Goal: Task Accomplishment & Management: Manage account settings

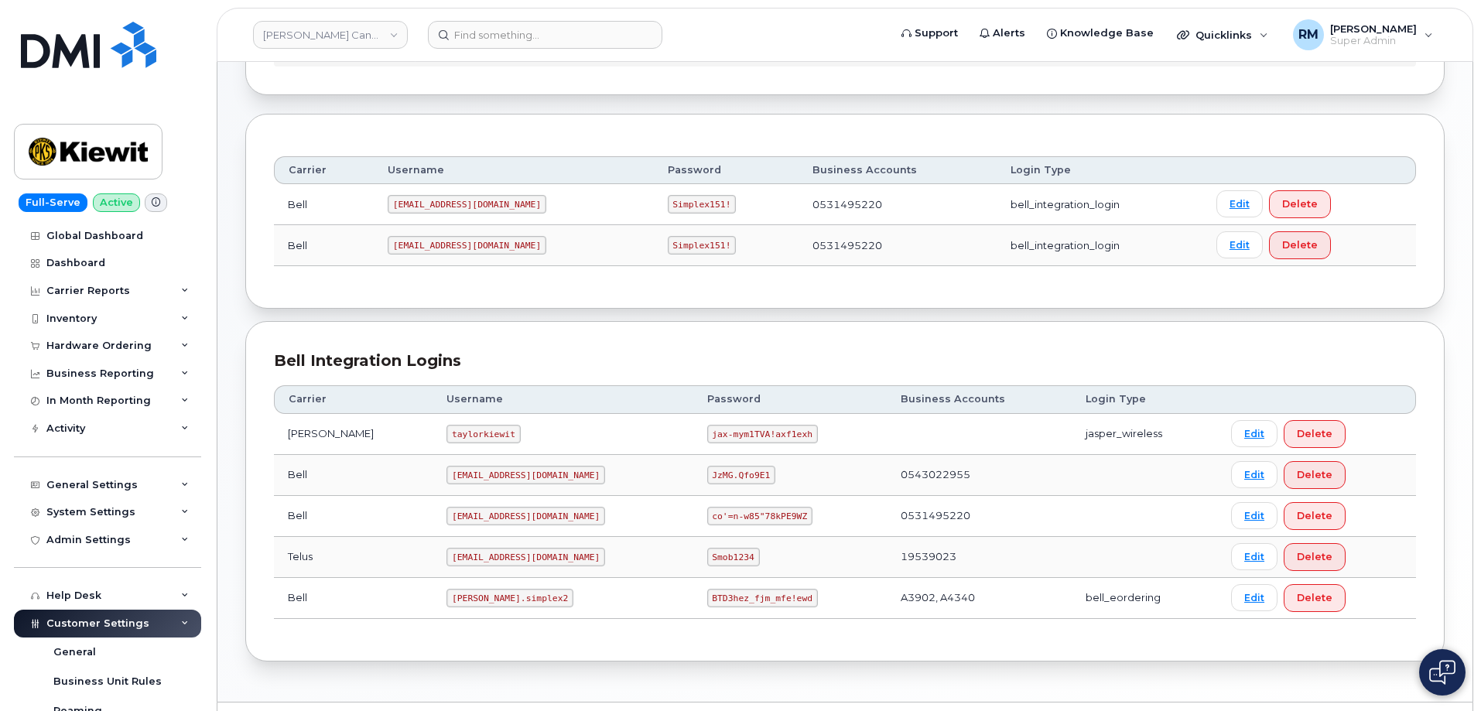
scroll to position [188, 0]
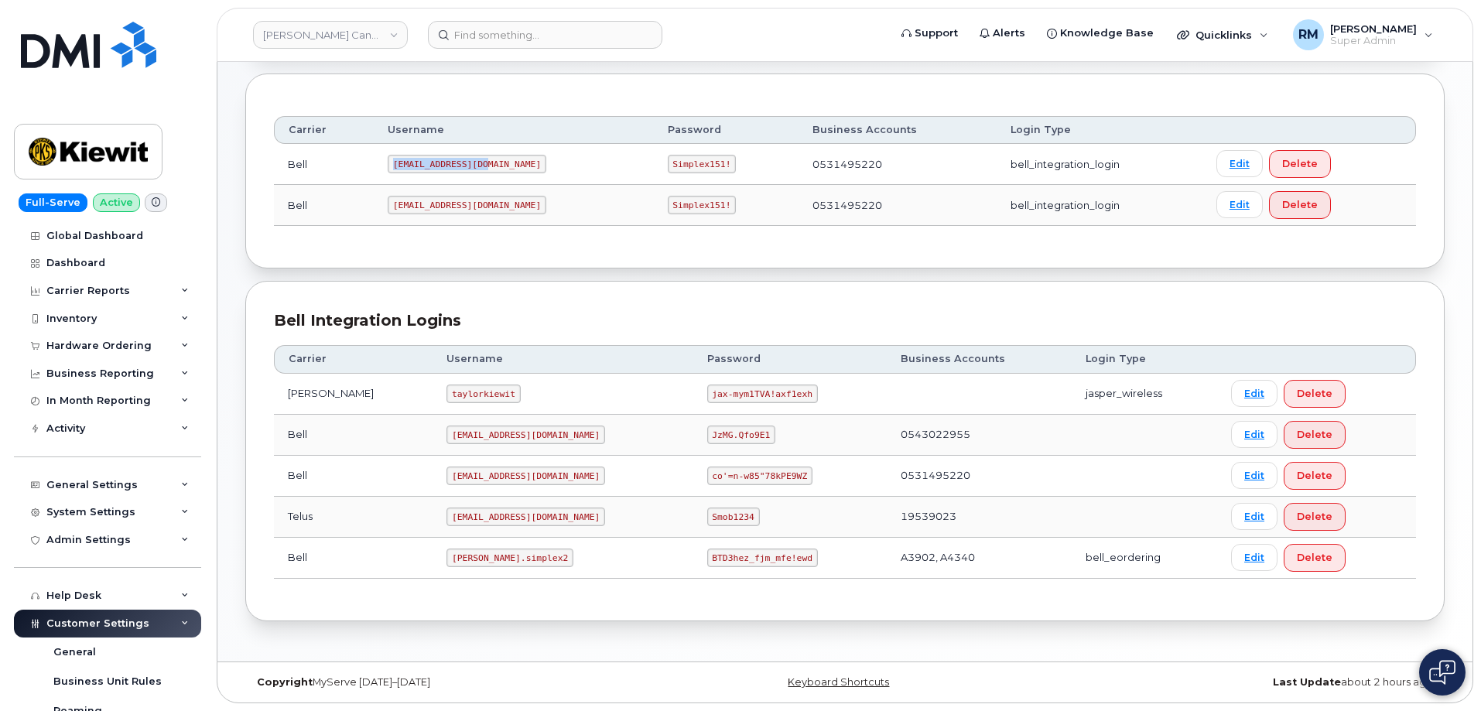
drag, startPoint x: 398, startPoint y: 166, endPoint x: 502, endPoint y: 164, distance: 104.5
click at [502, 164] on td "[EMAIL_ADDRESS][DOMAIN_NAME]" at bounding box center [514, 164] width 280 height 41
copy code "[EMAIL_ADDRESS][DOMAIN_NAME]"
drag, startPoint x: 619, startPoint y: 163, endPoint x: 673, endPoint y: 163, distance: 53.4
click at [672, 163] on code "Simplex151!" at bounding box center [702, 164] width 69 height 19
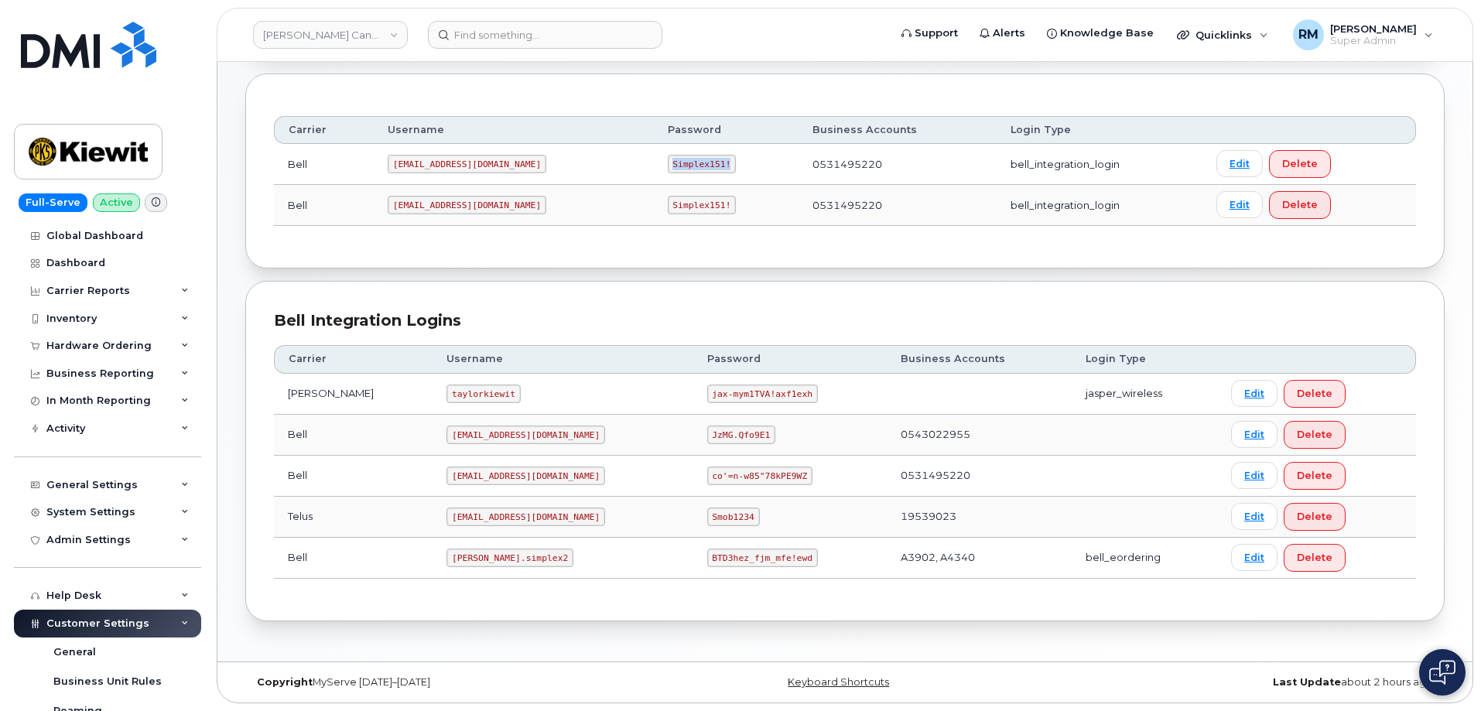
copy code "Simplex151!"
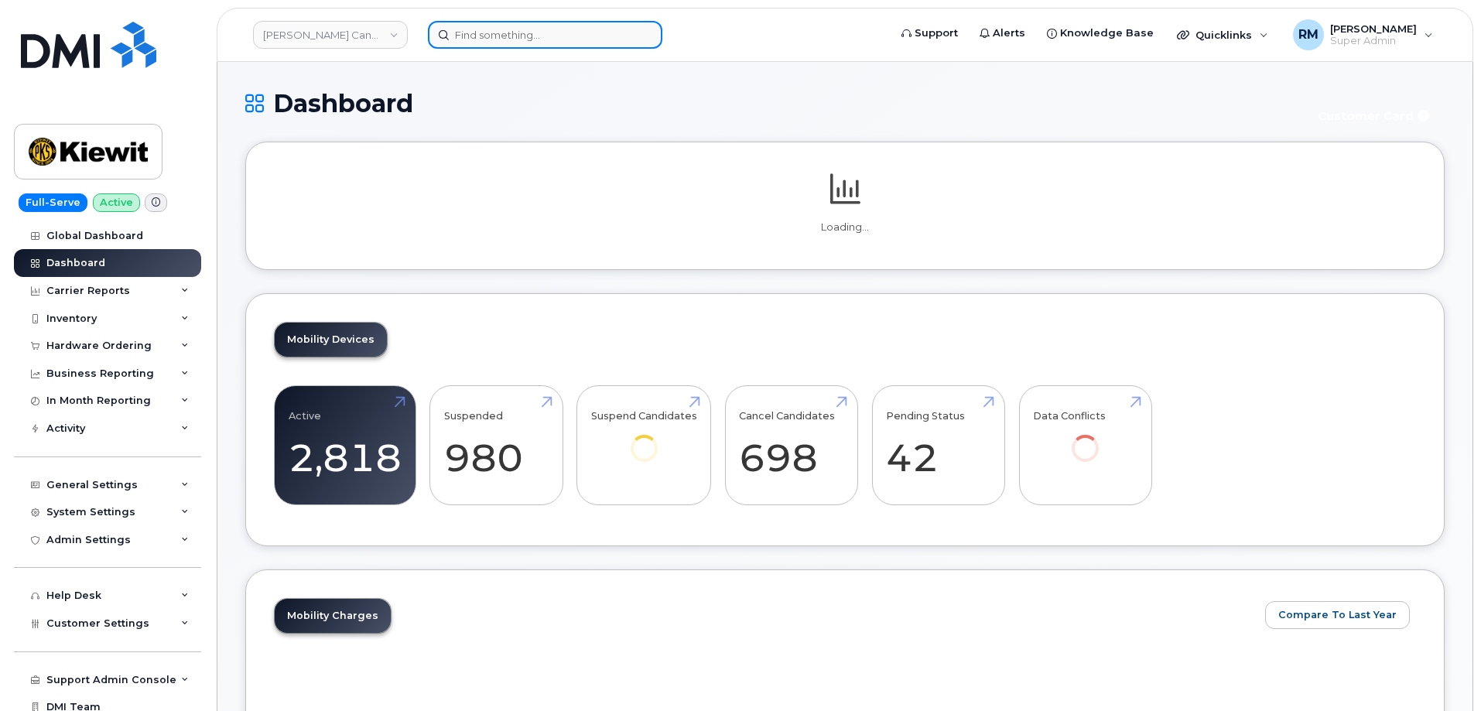
click at [495, 42] on input at bounding box center [545, 35] width 235 height 28
paste input "6133271091"
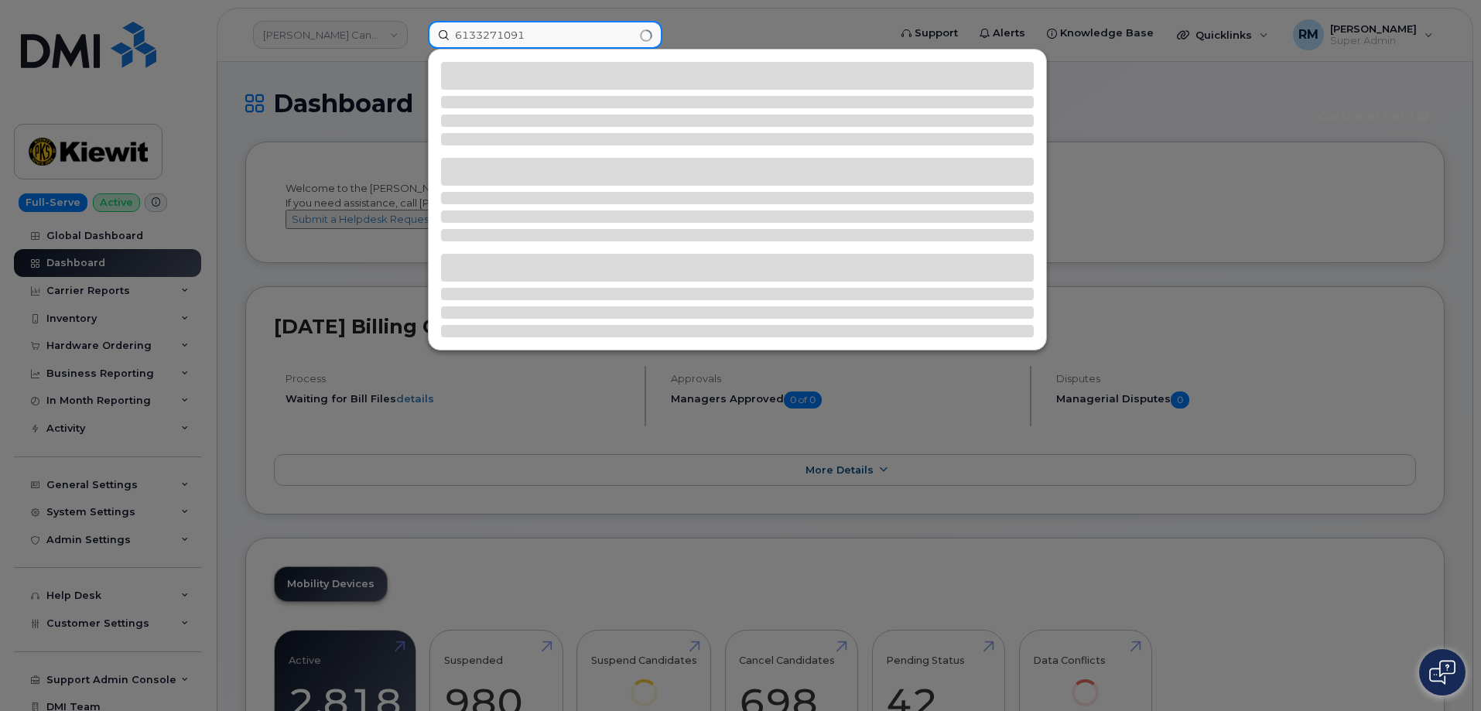
type input "6133271091"
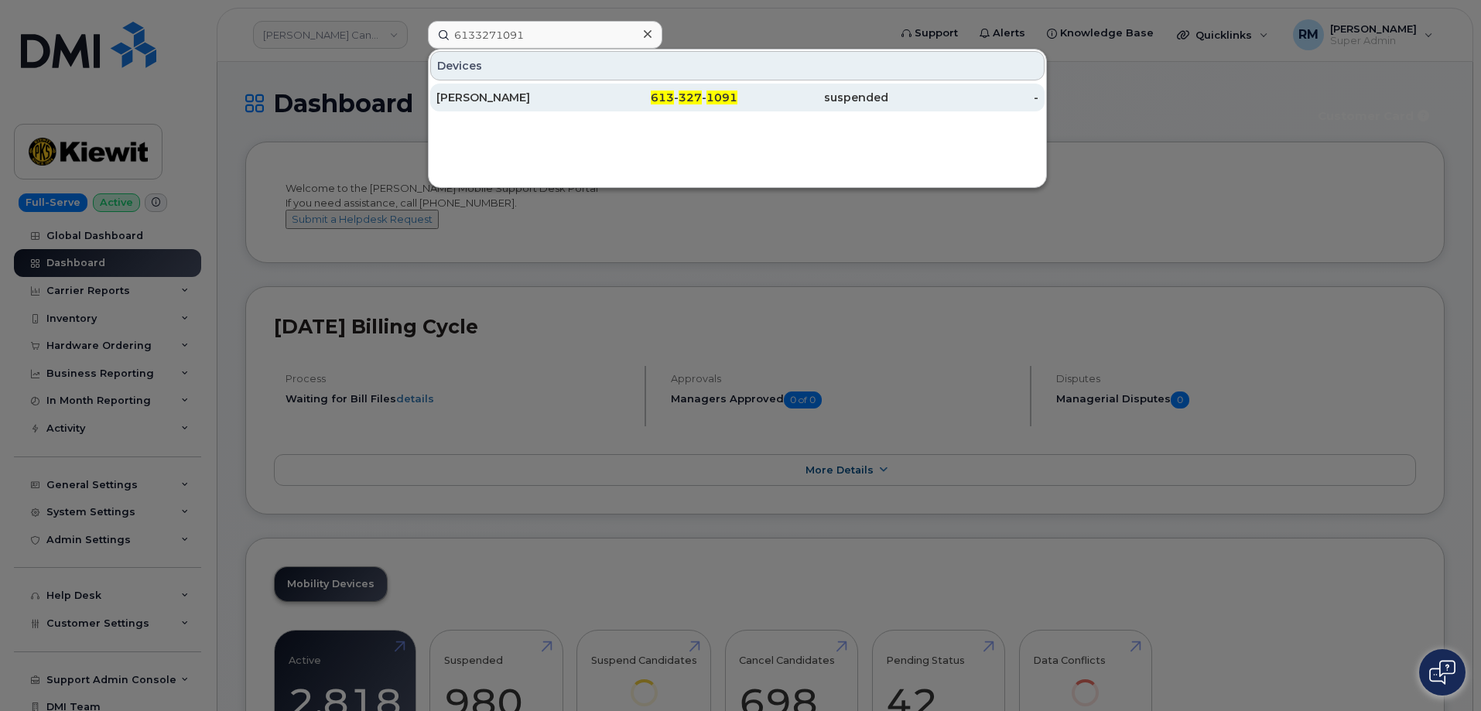
click at [516, 103] on div "Peter Davidson" at bounding box center [512, 97] width 151 height 15
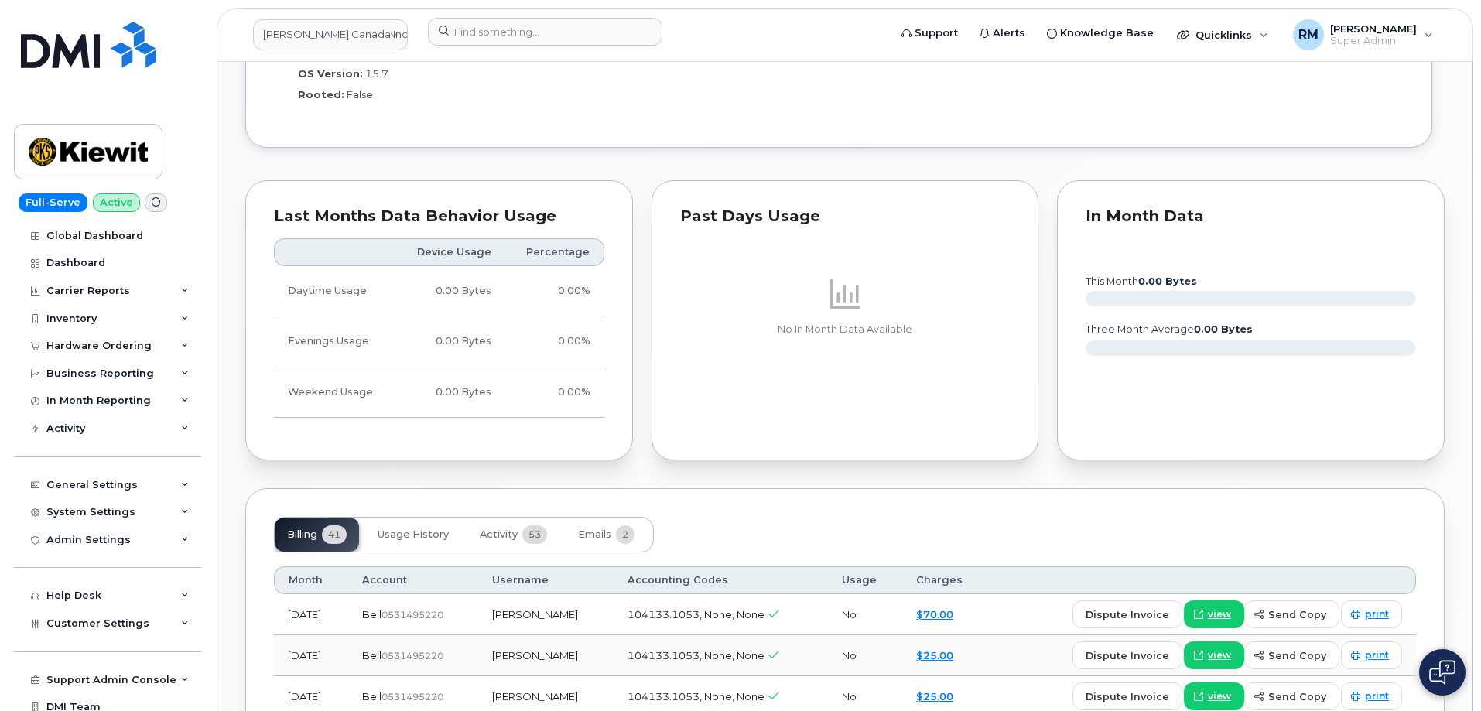
scroll to position [1703, 0]
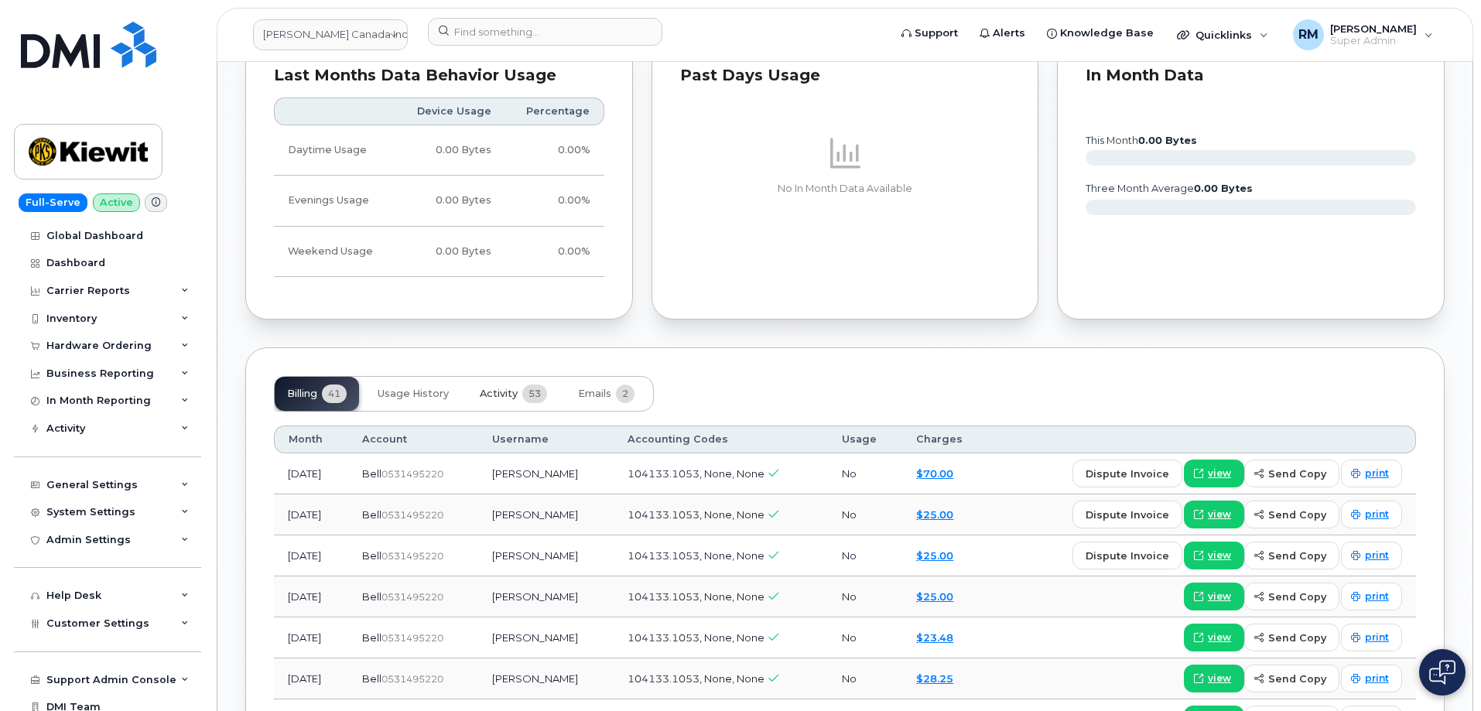
click at [517, 388] on span "Activity" at bounding box center [499, 394] width 38 height 12
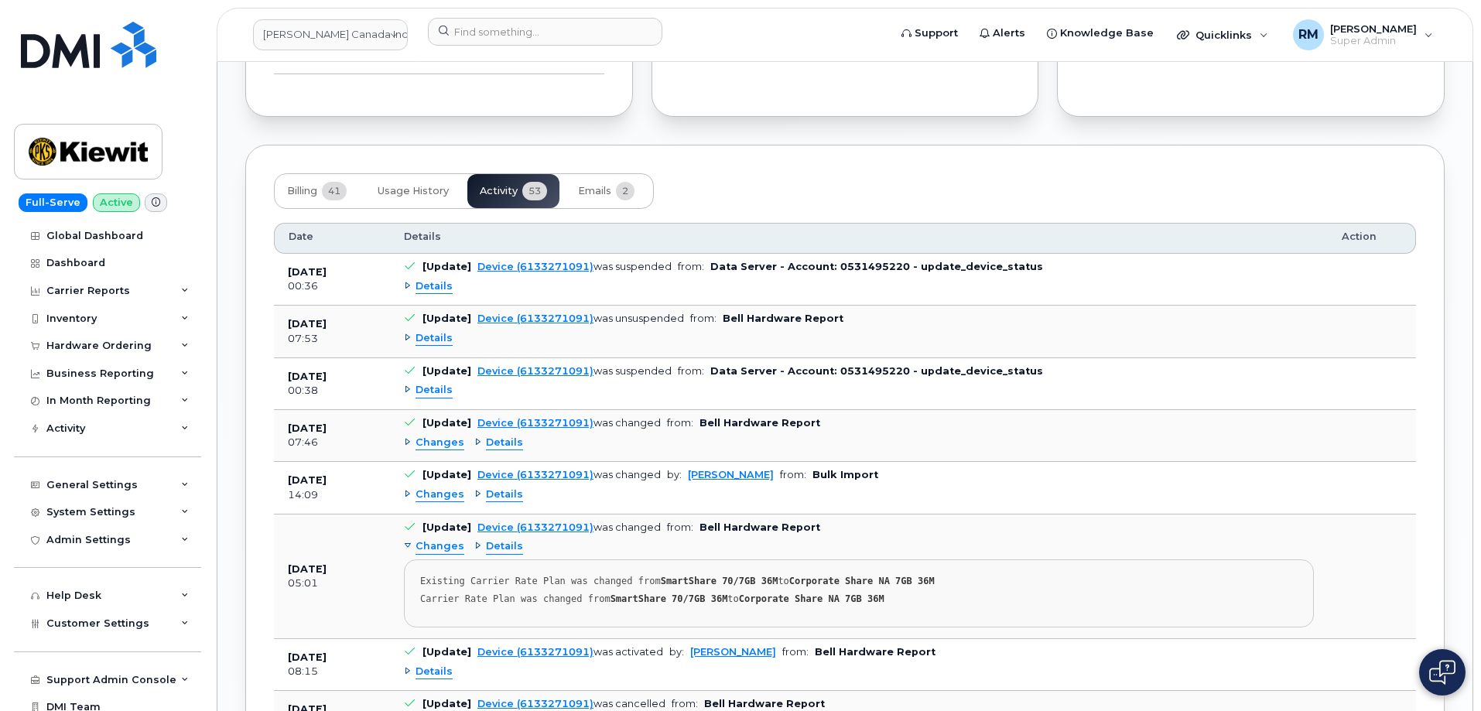
scroll to position [1935, 0]
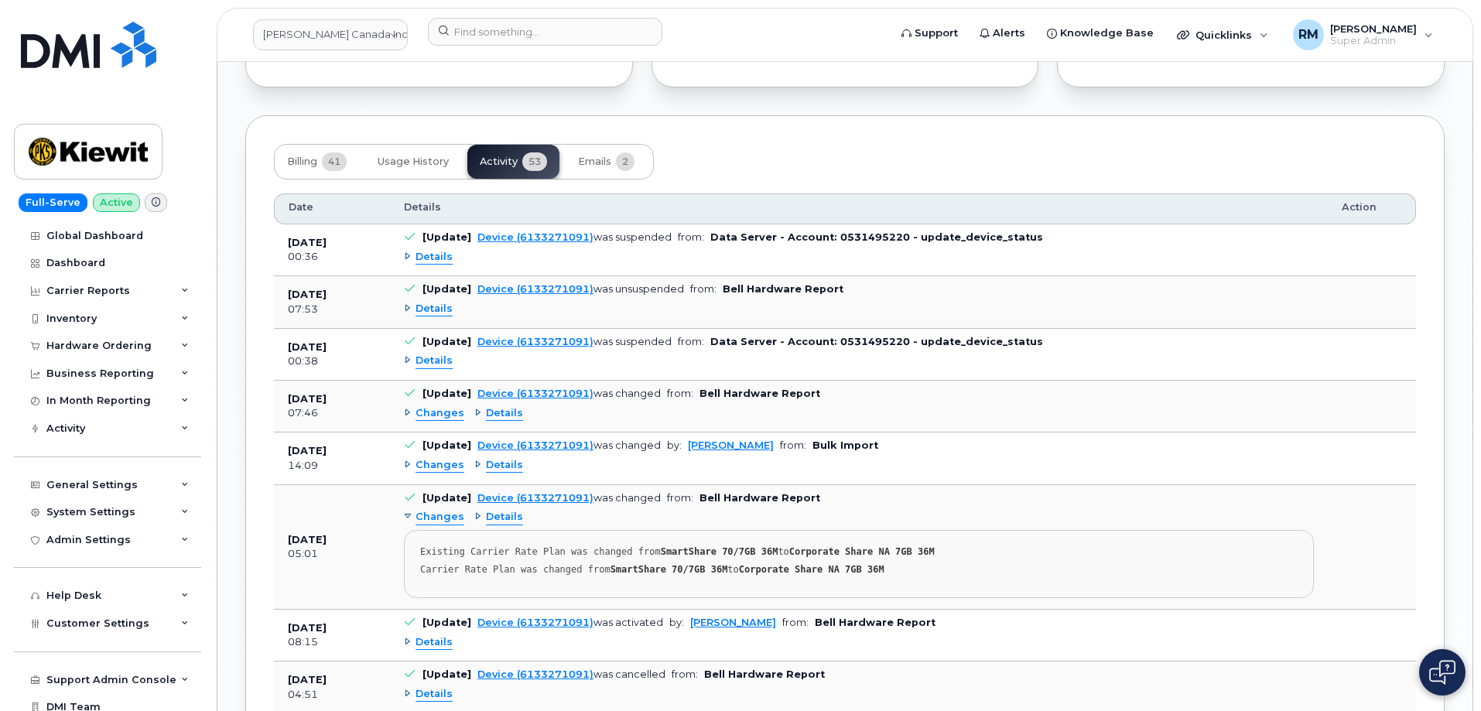
click at [437, 458] on span "Changes" at bounding box center [440, 465] width 49 height 15
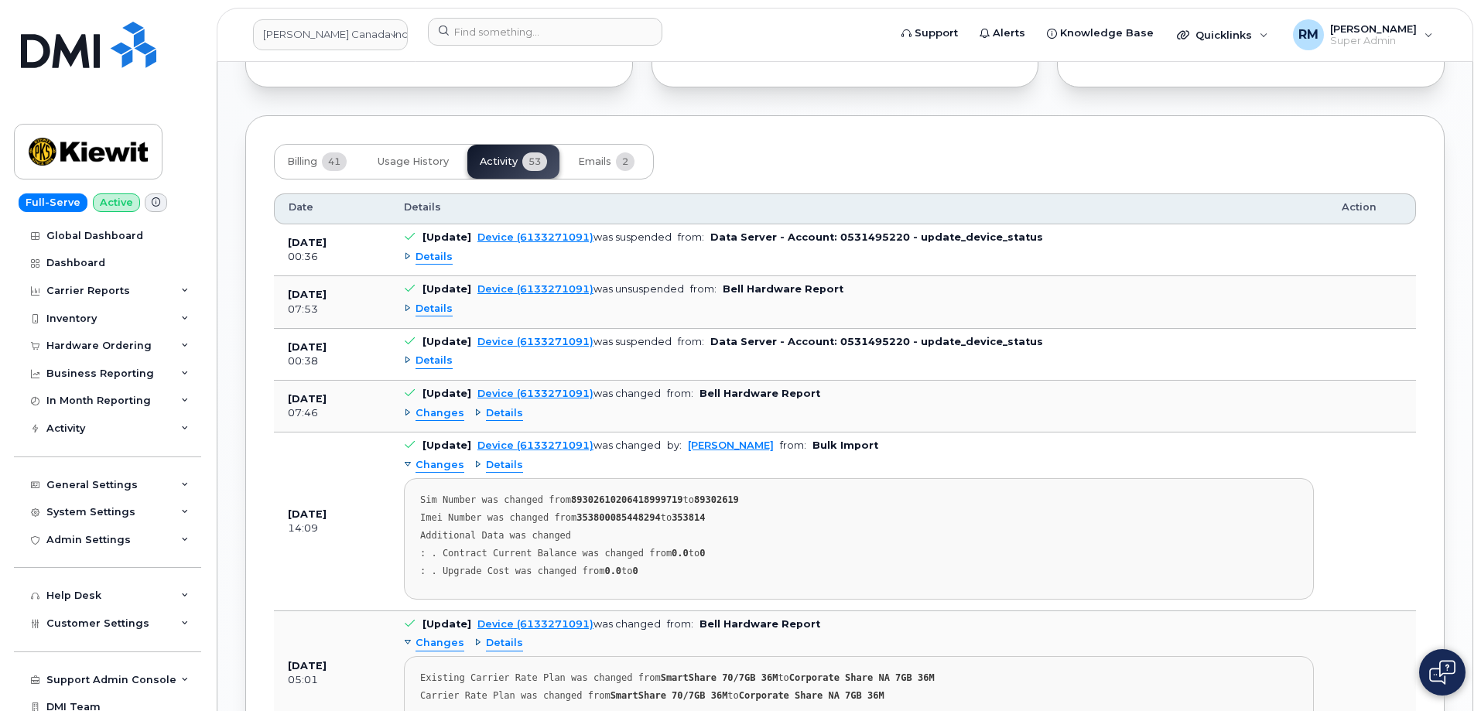
click at [437, 458] on span "Changes" at bounding box center [440, 465] width 49 height 15
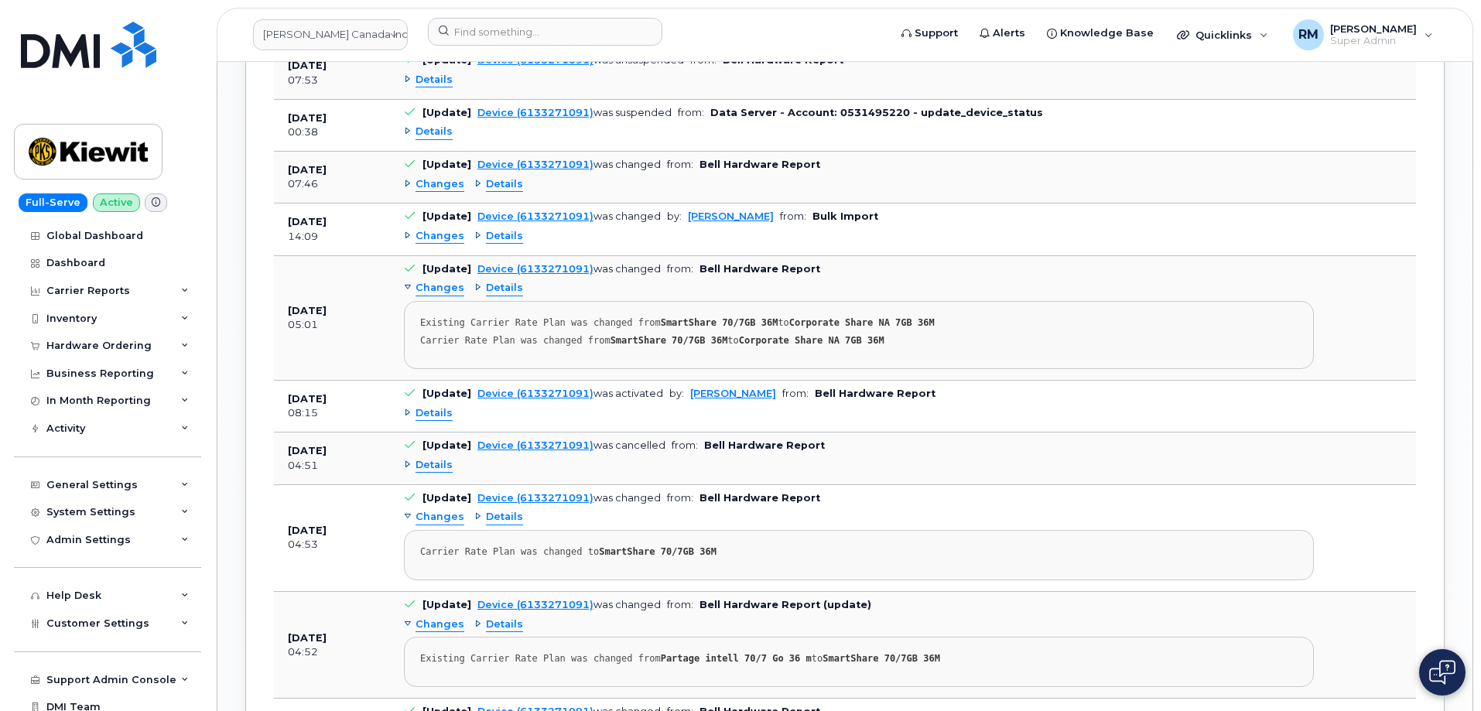
scroll to position [2167, 0]
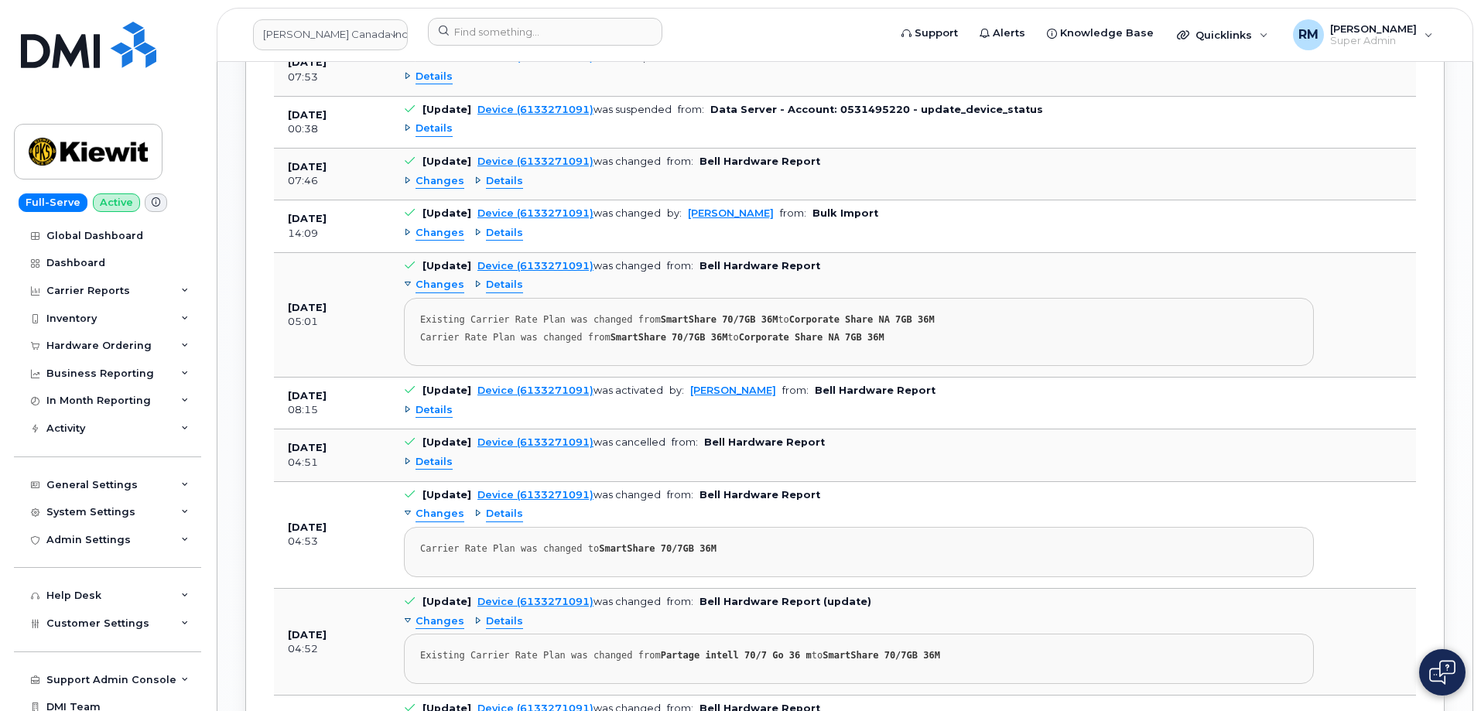
click at [430, 403] on span "Details" at bounding box center [434, 410] width 37 height 15
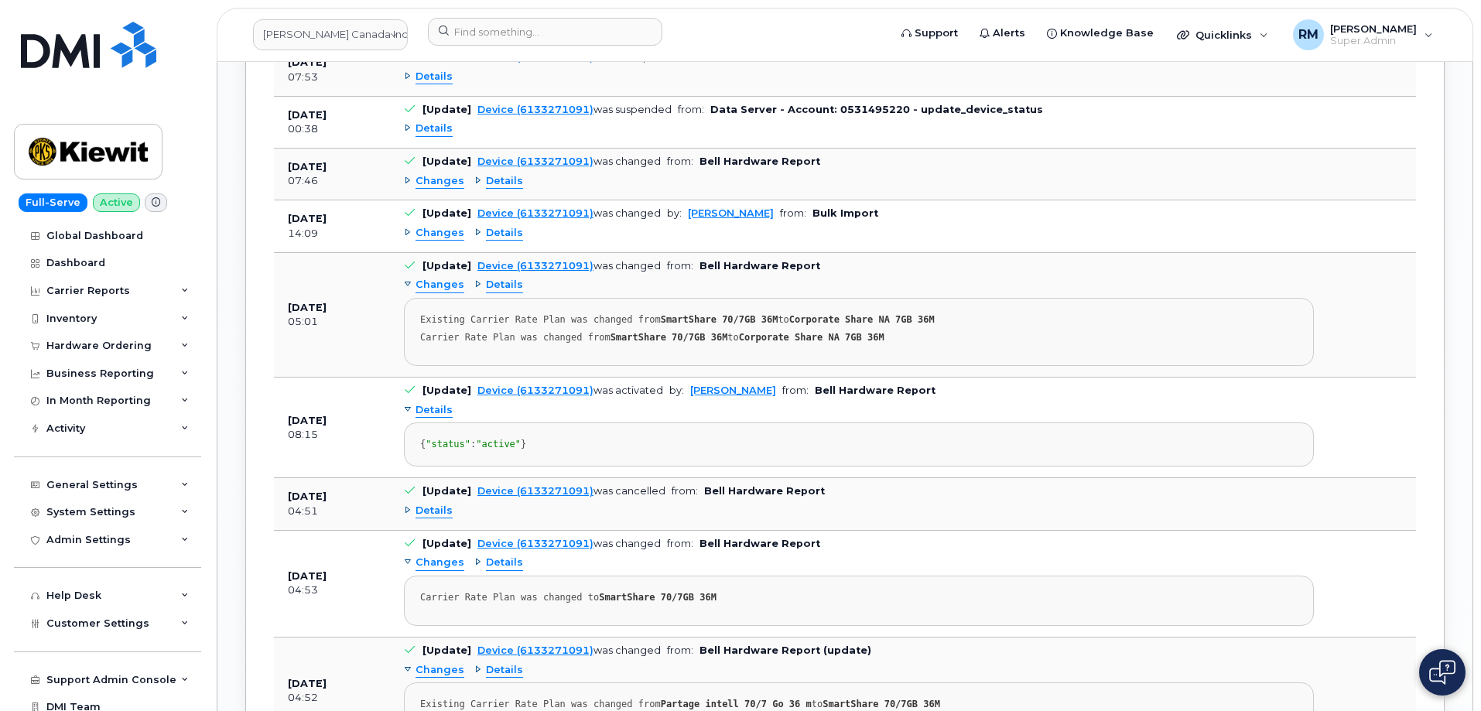
click at [430, 403] on span "Details" at bounding box center [434, 410] width 37 height 15
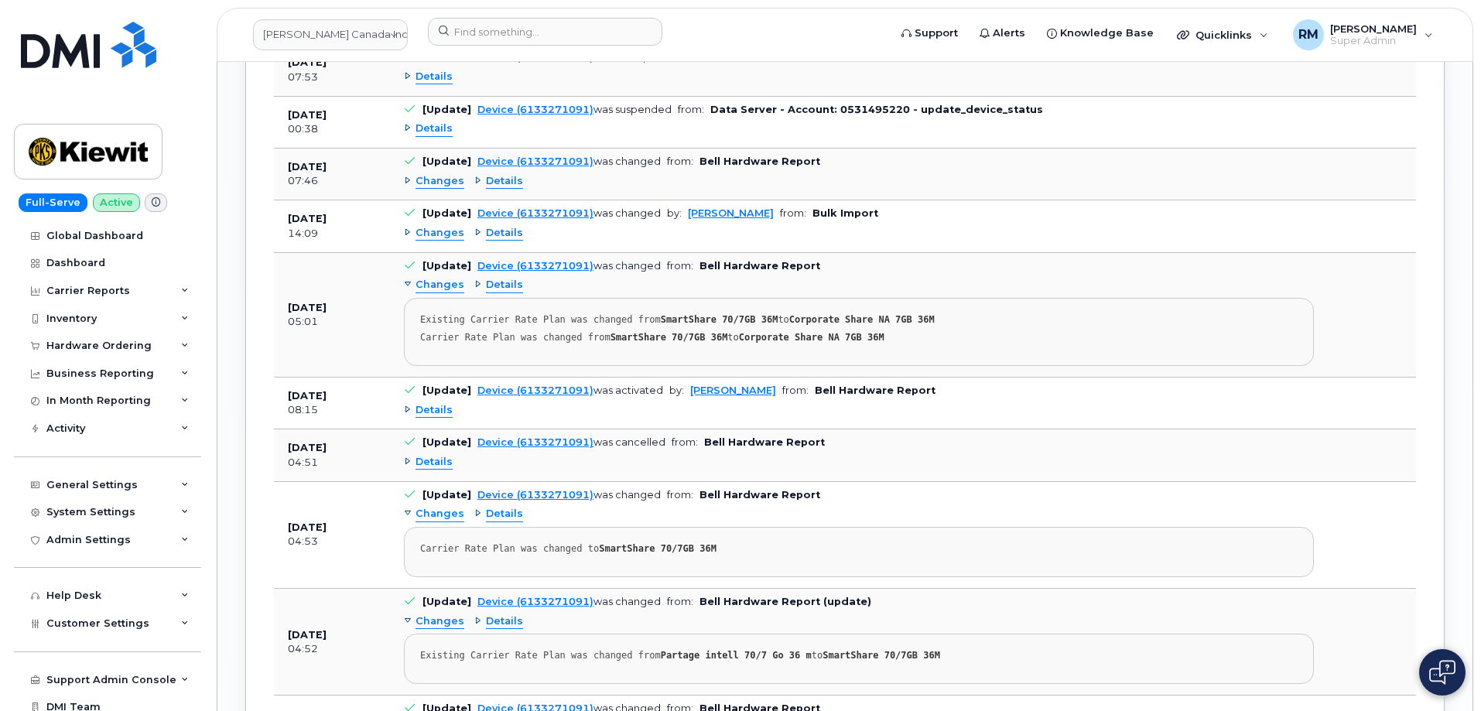
click at [495, 278] on span "Details" at bounding box center [504, 285] width 37 height 15
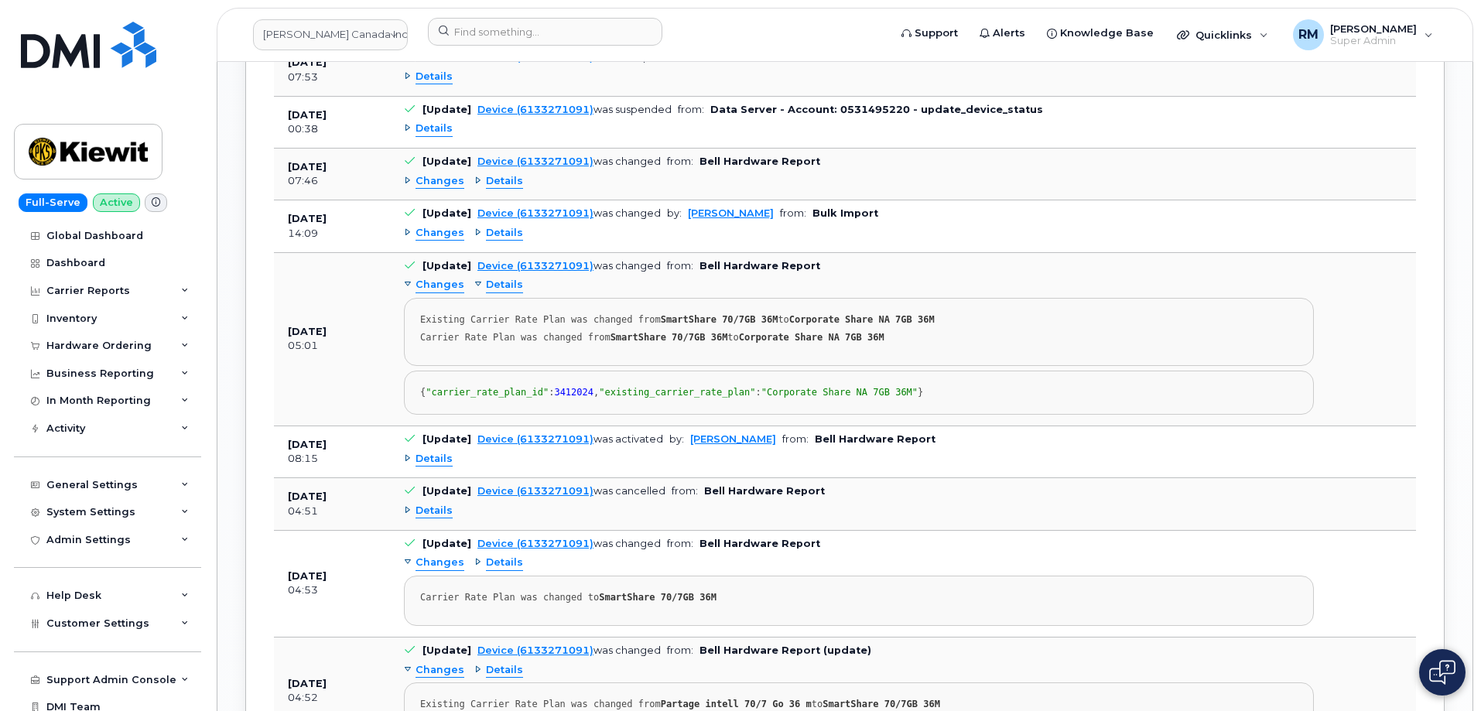
click at [495, 278] on span "Details" at bounding box center [504, 285] width 37 height 15
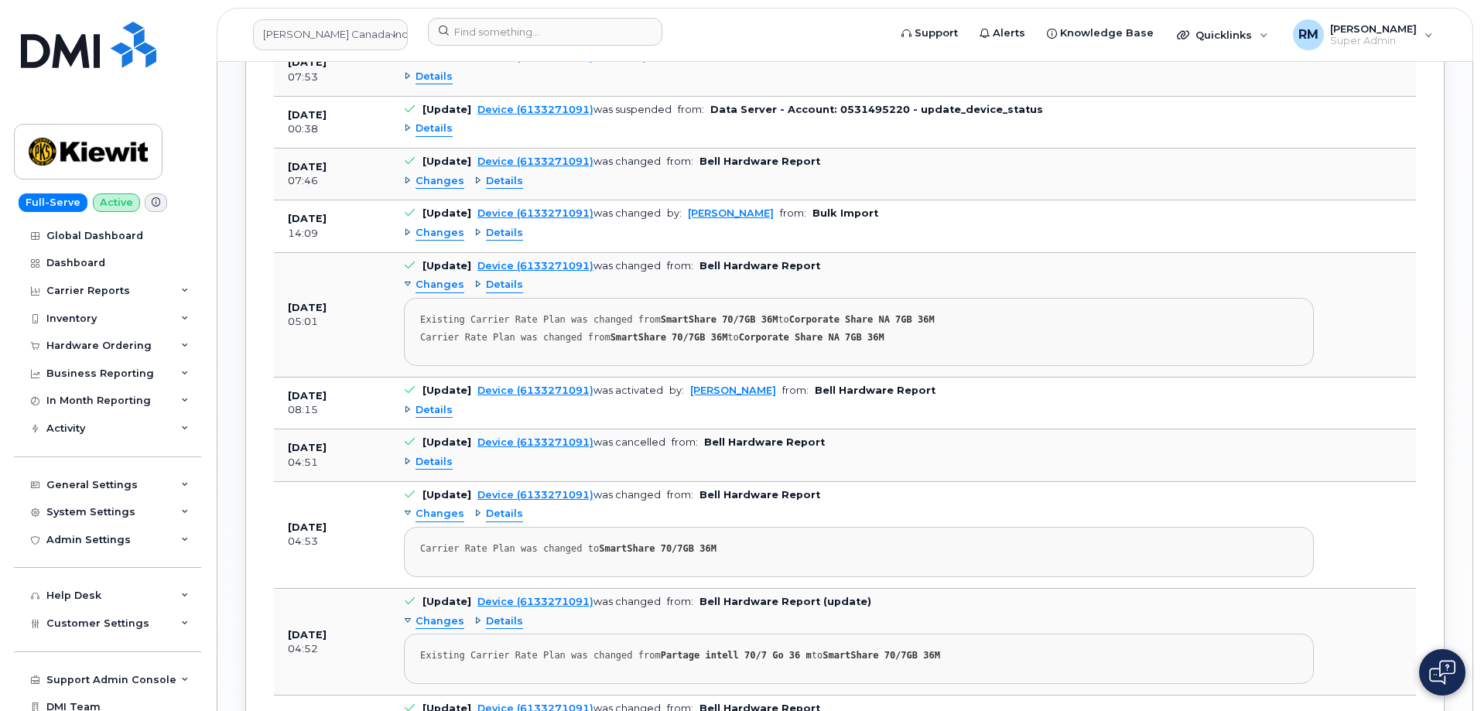
click at [492, 226] on span "Details" at bounding box center [504, 233] width 37 height 15
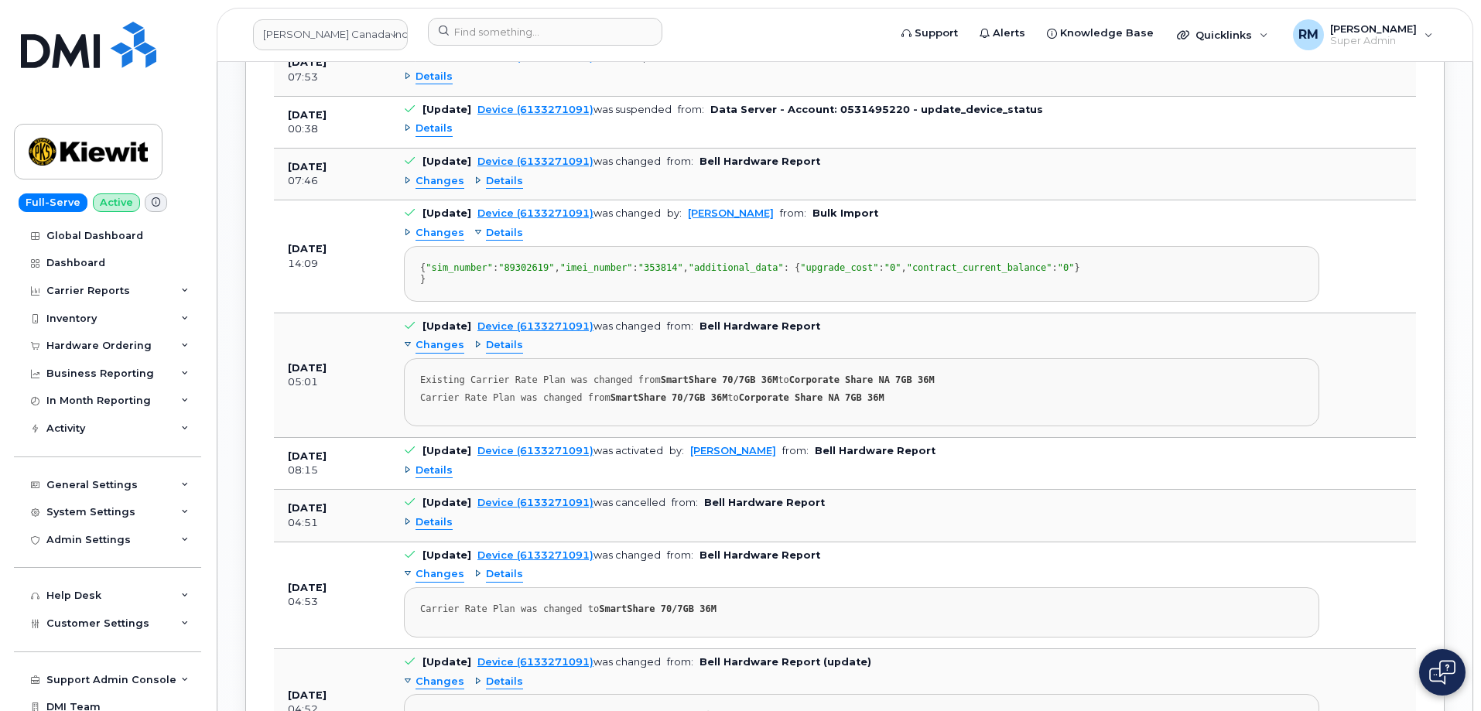
click at [492, 226] on span "Details" at bounding box center [504, 233] width 37 height 15
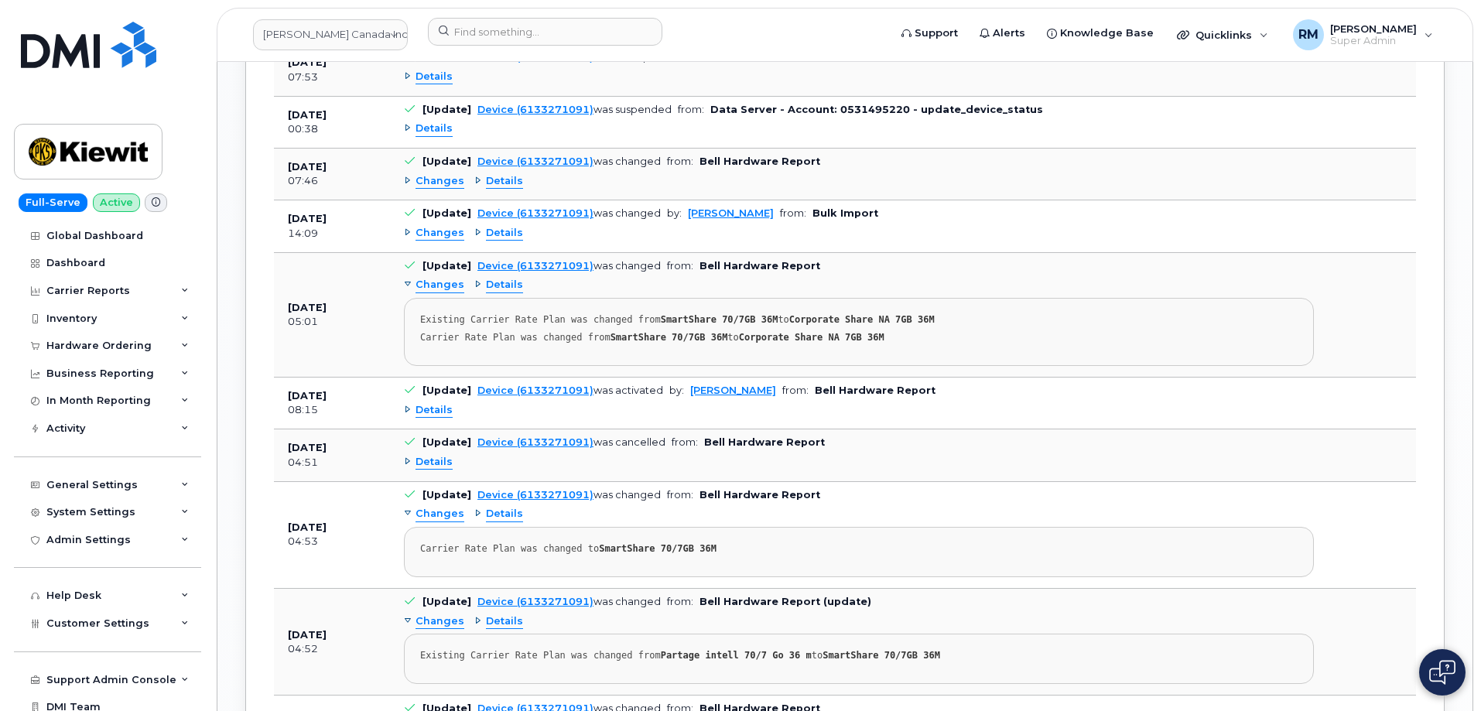
click at [495, 174] on span "Details" at bounding box center [504, 181] width 37 height 15
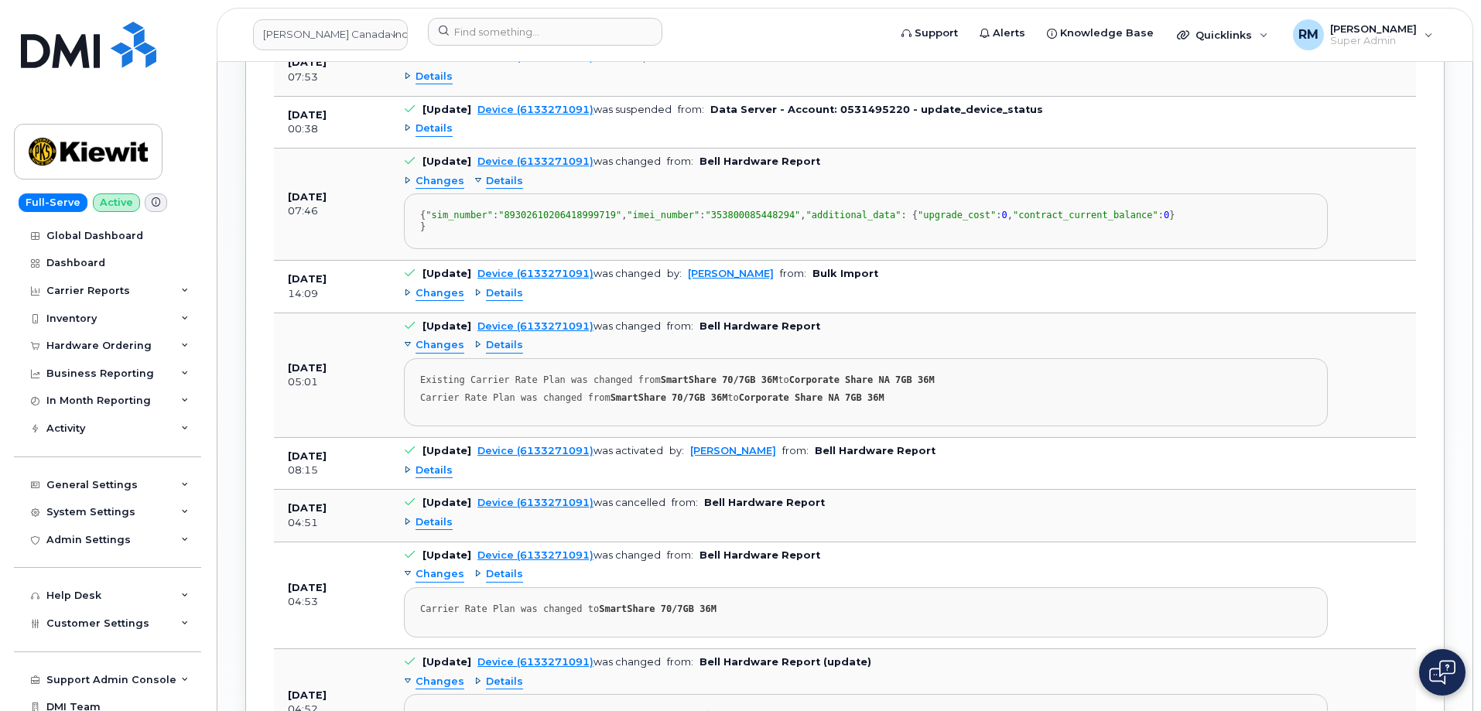
click at [495, 174] on span "Details" at bounding box center [504, 181] width 37 height 15
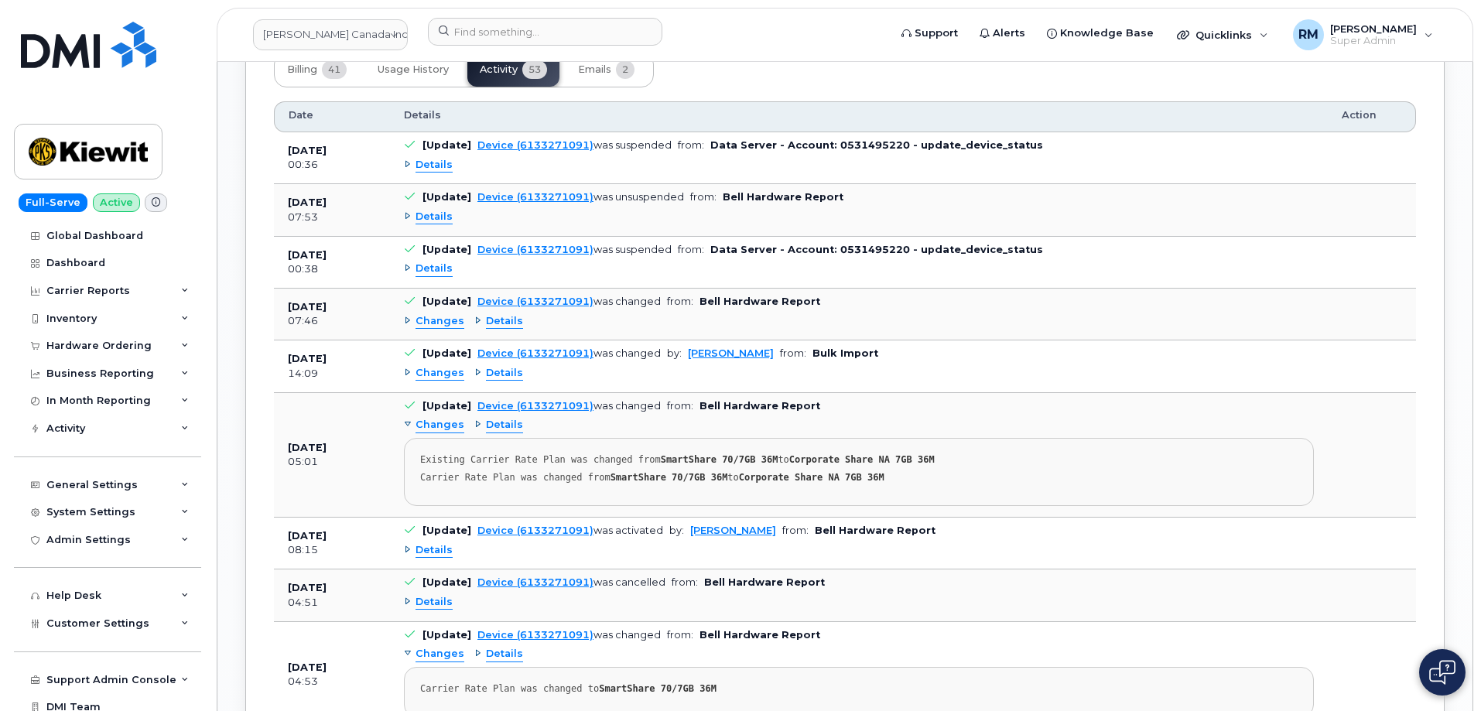
scroll to position [2012, 0]
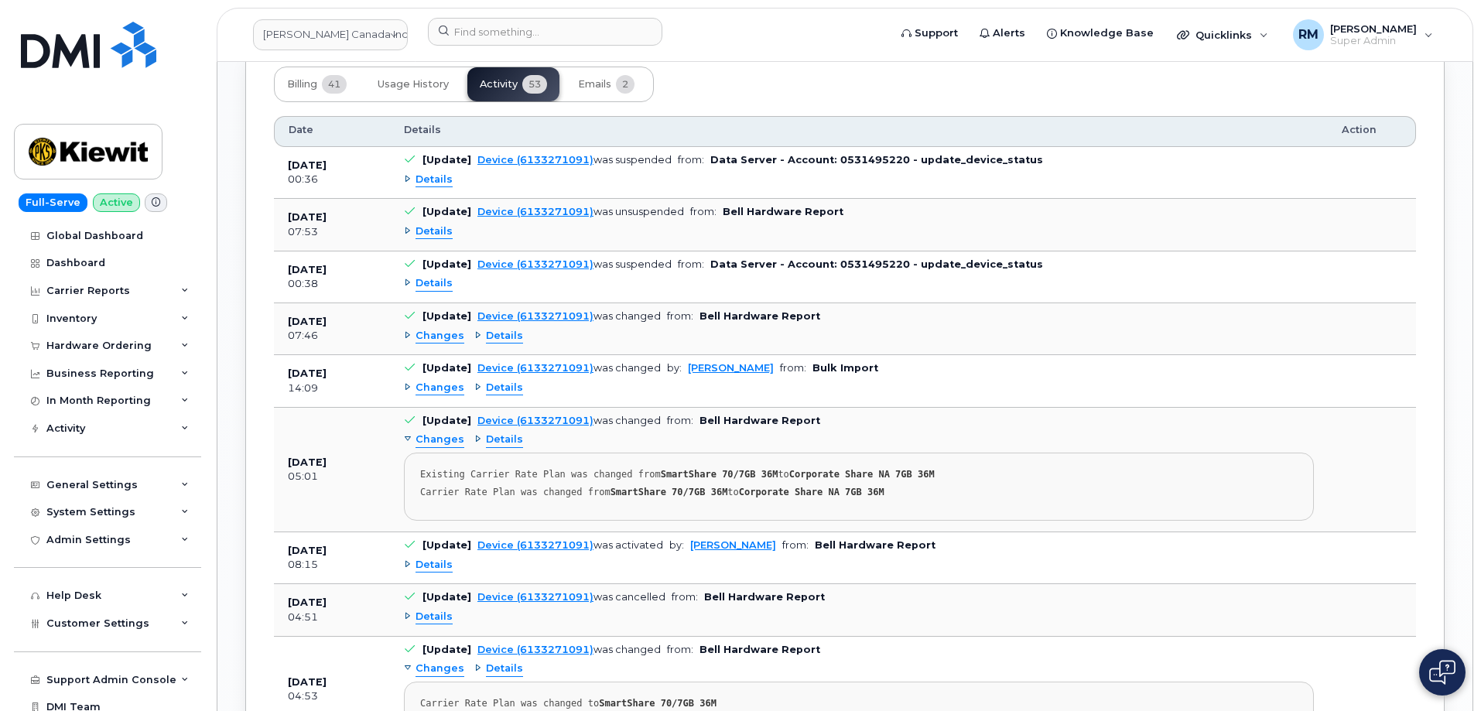
click at [436, 276] on span "Details" at bounding box center [434, 283] width 37 height 15
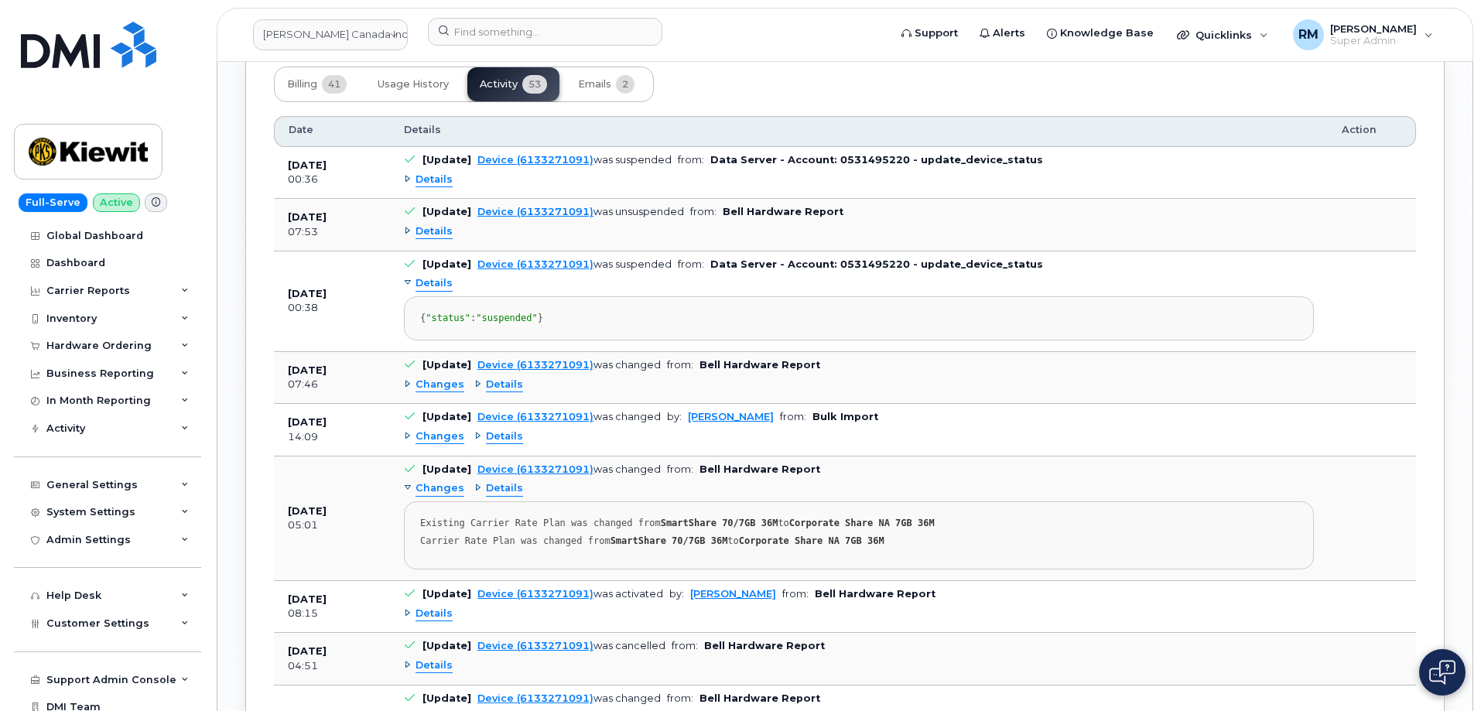
click at [436, 276] on span "Details" at bounding box center [434, 283] width 37 height 15
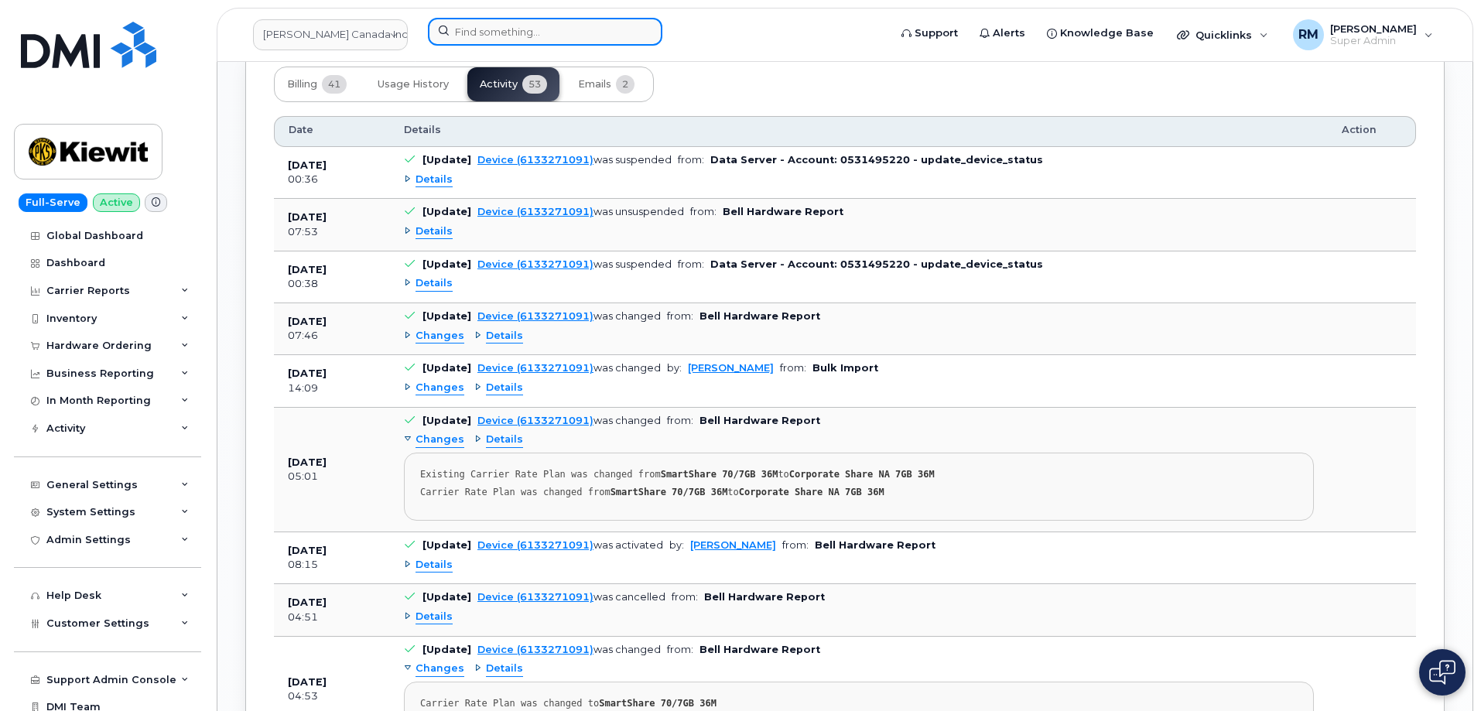
click at [523, 44] on input at bounding box center [545, 32] width 235 height 28
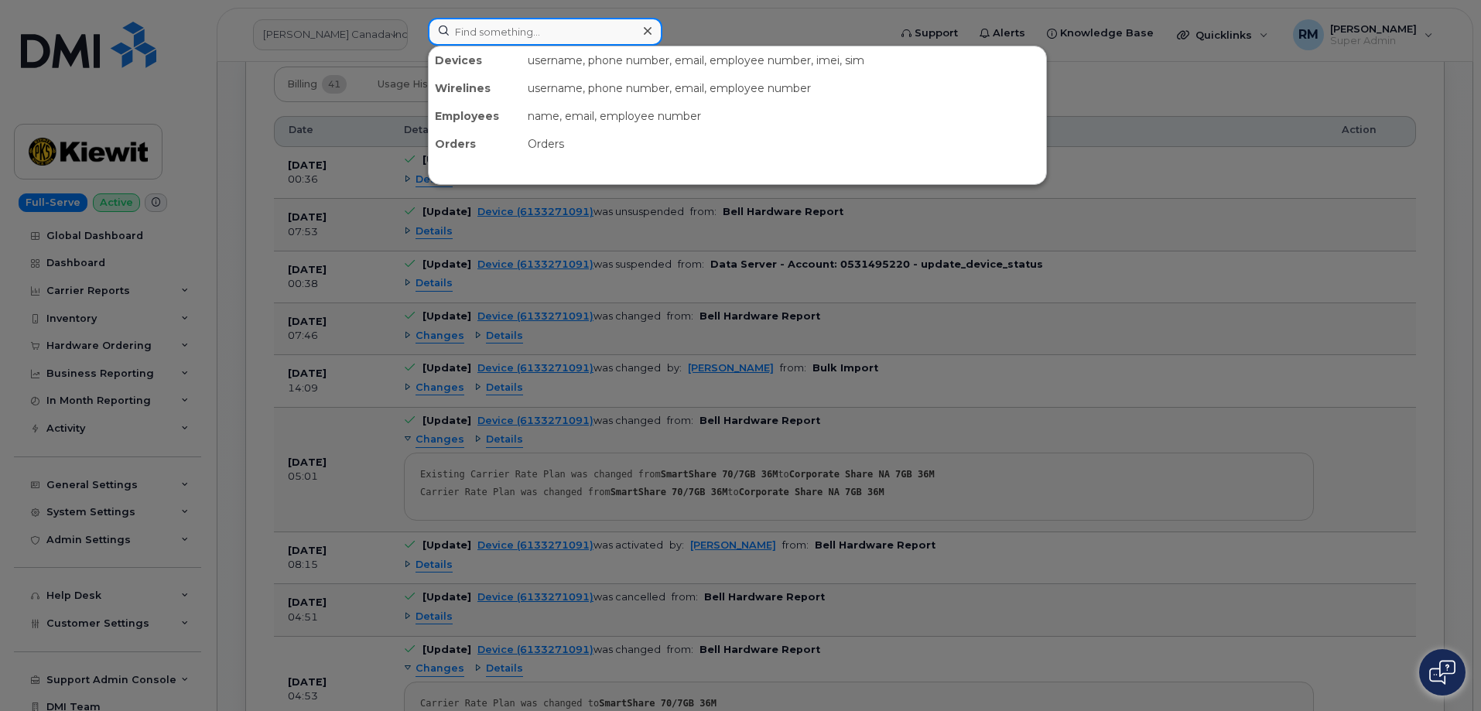
paste input "3435514664"
type input "3435514664"
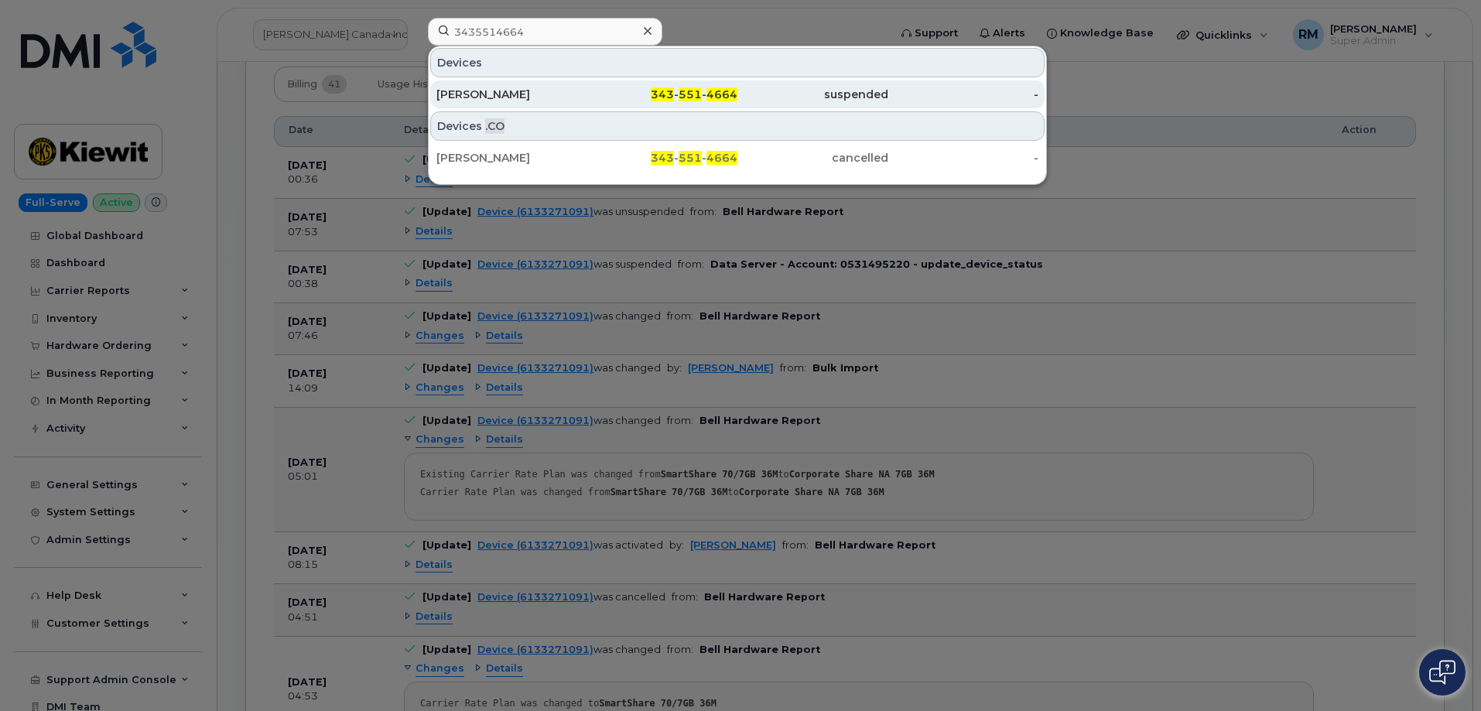
click at [494, 94] on div "Josh Morris" at bounding box center [512, 94] width 151 height 15
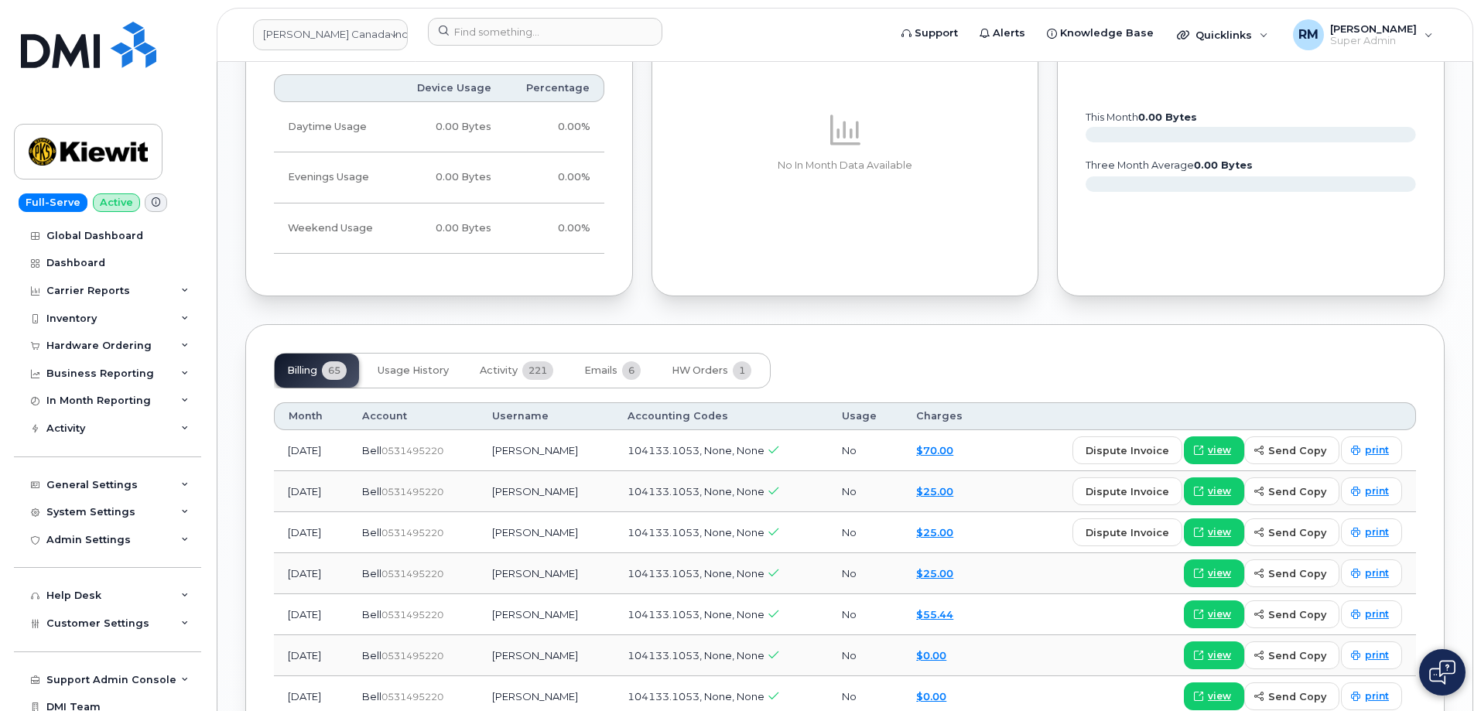
scroll to position [1316, 0]
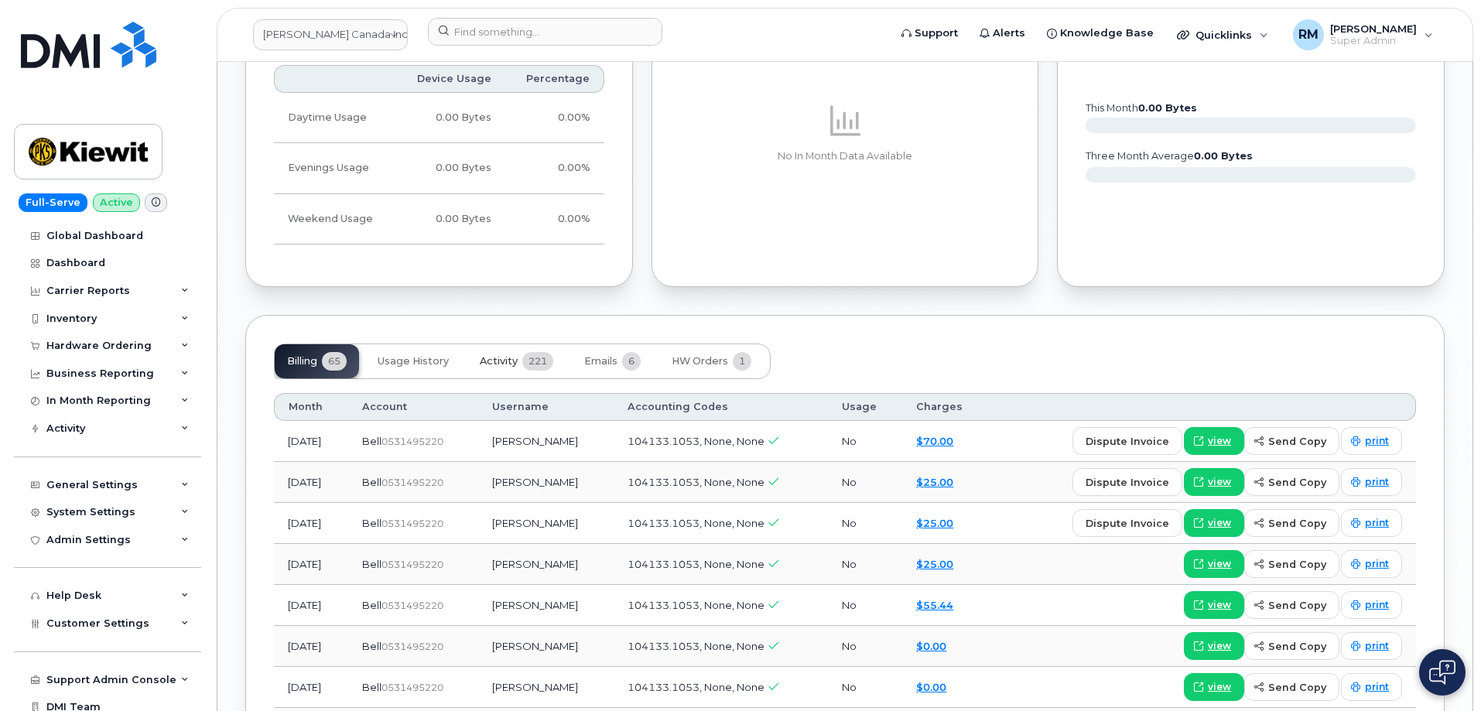
click at [527, 352] on span "221" at bounding box center [537, 361] width 31 height 19
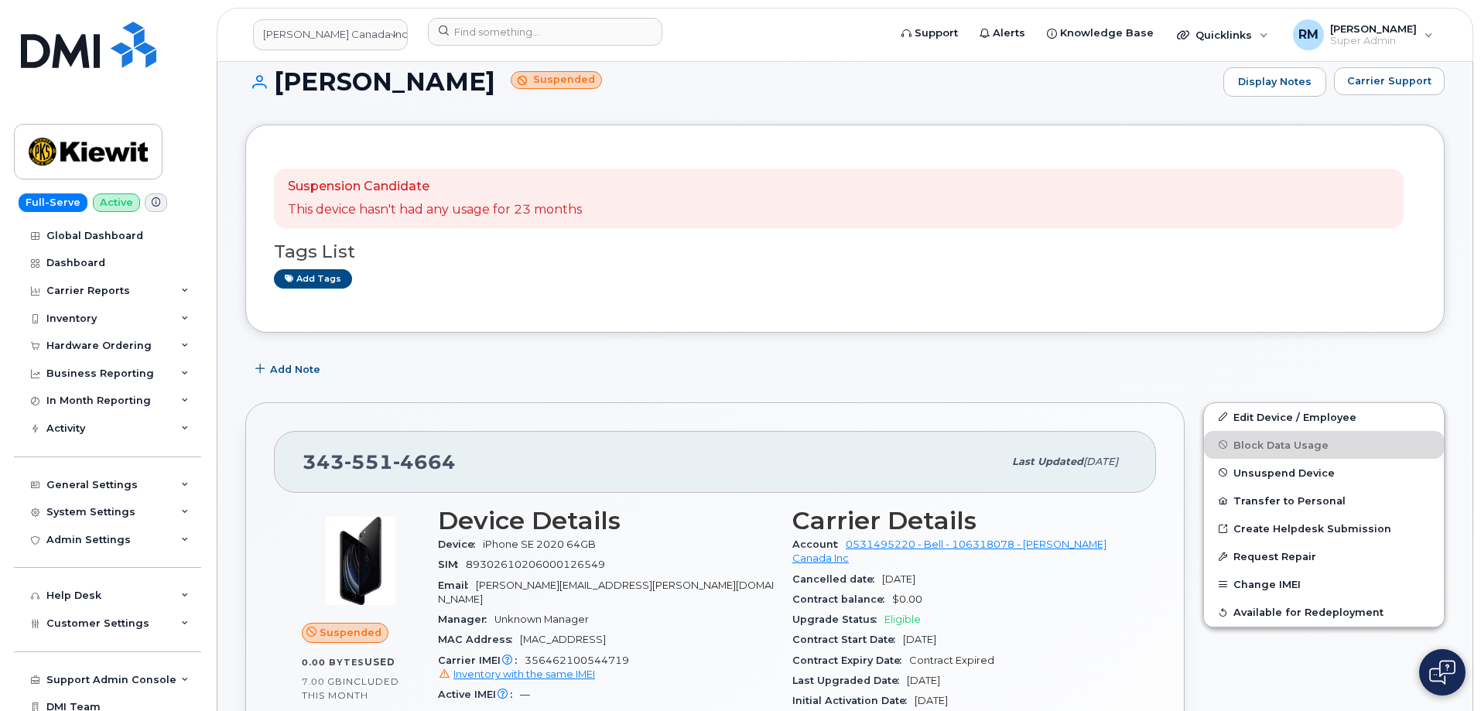
scroll to position [0, 0]
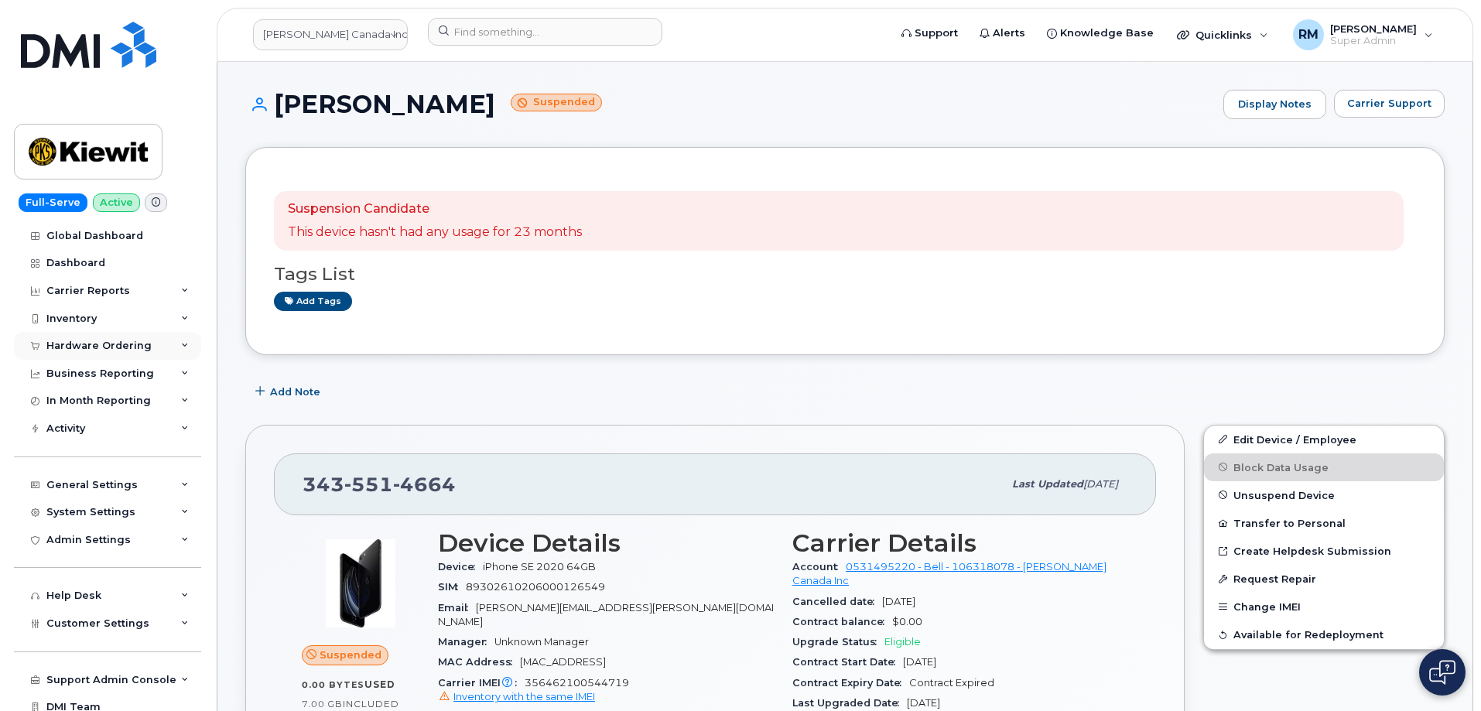
click at [99, 349] on div "Hardware Ordering" at bounding box center [98, 346] width 105 height 12
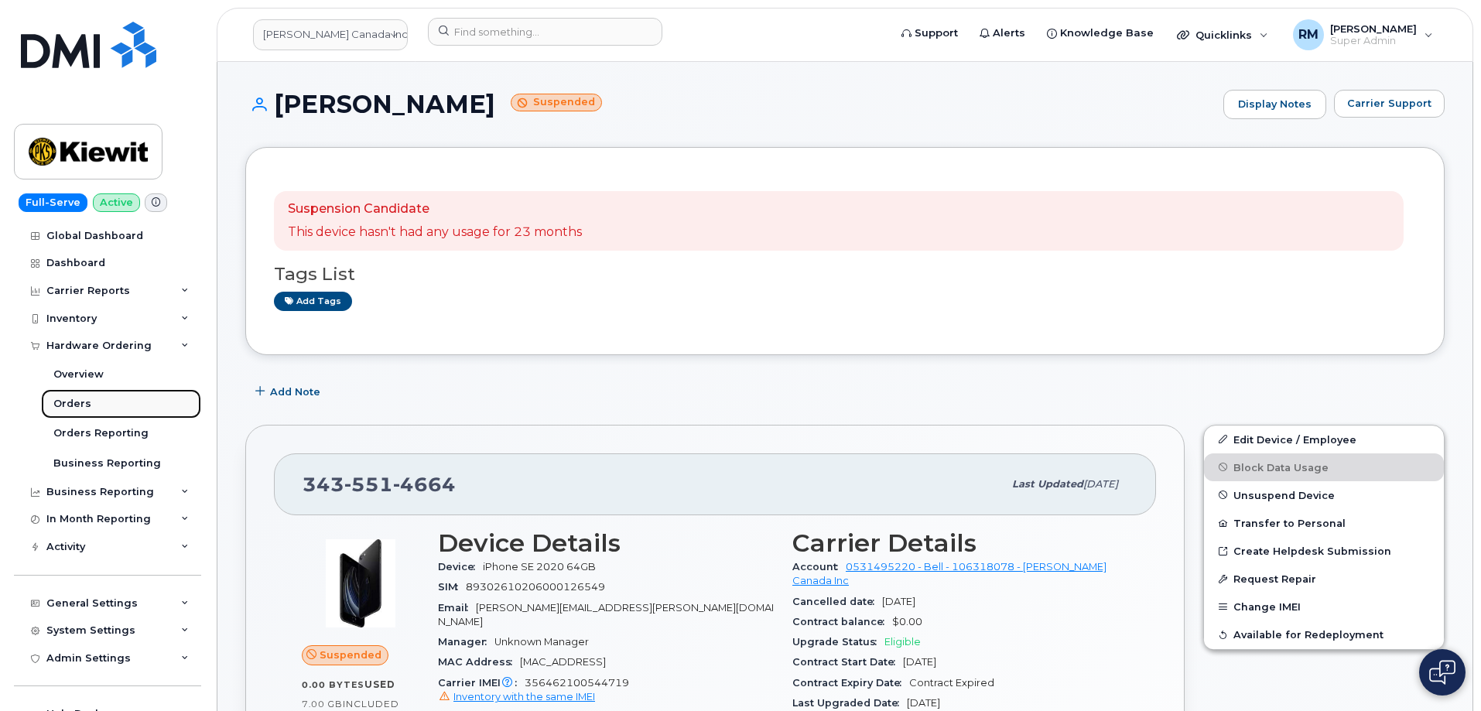
click at [82, 403] on div "Orders" at bounding box center [72, 404] width 38 height 14
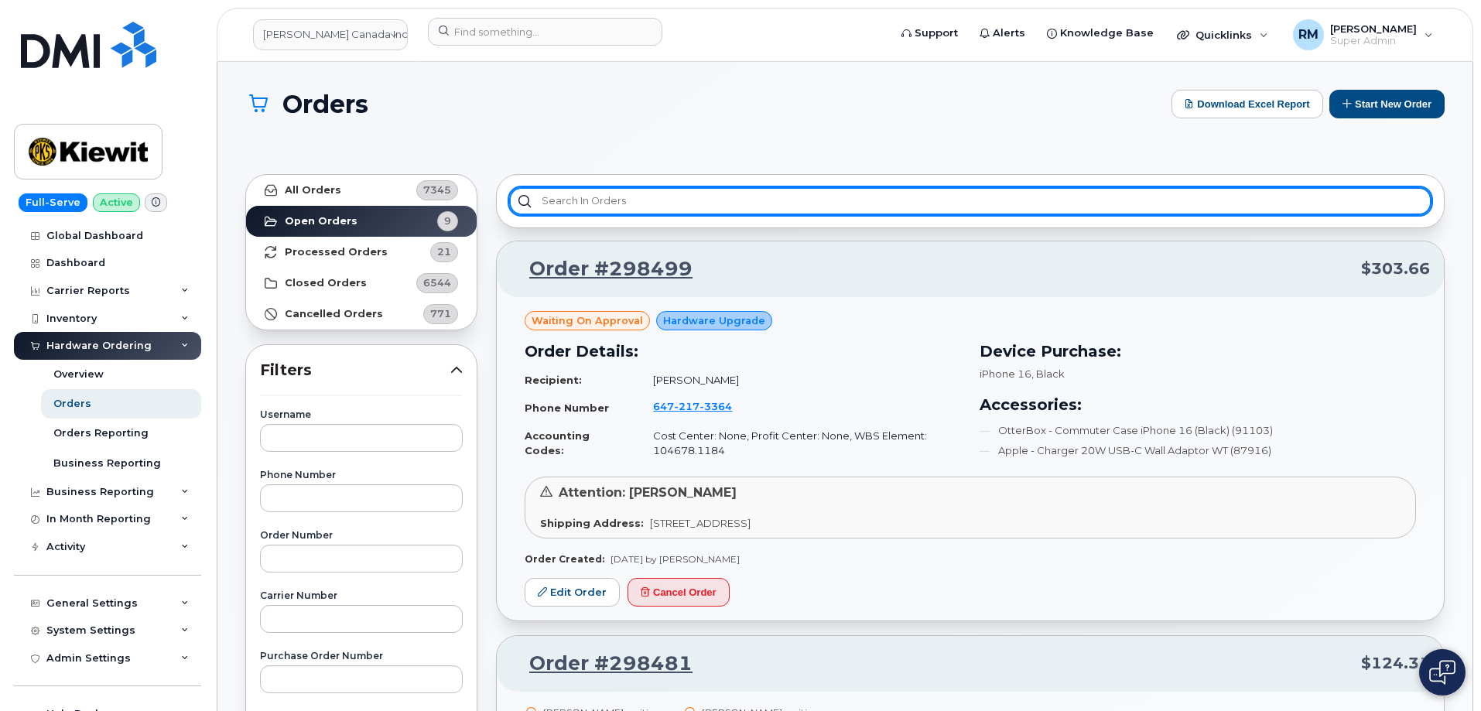
click at [550, 205] on input "text" at bounding box center [970, 201] width 923 height 28
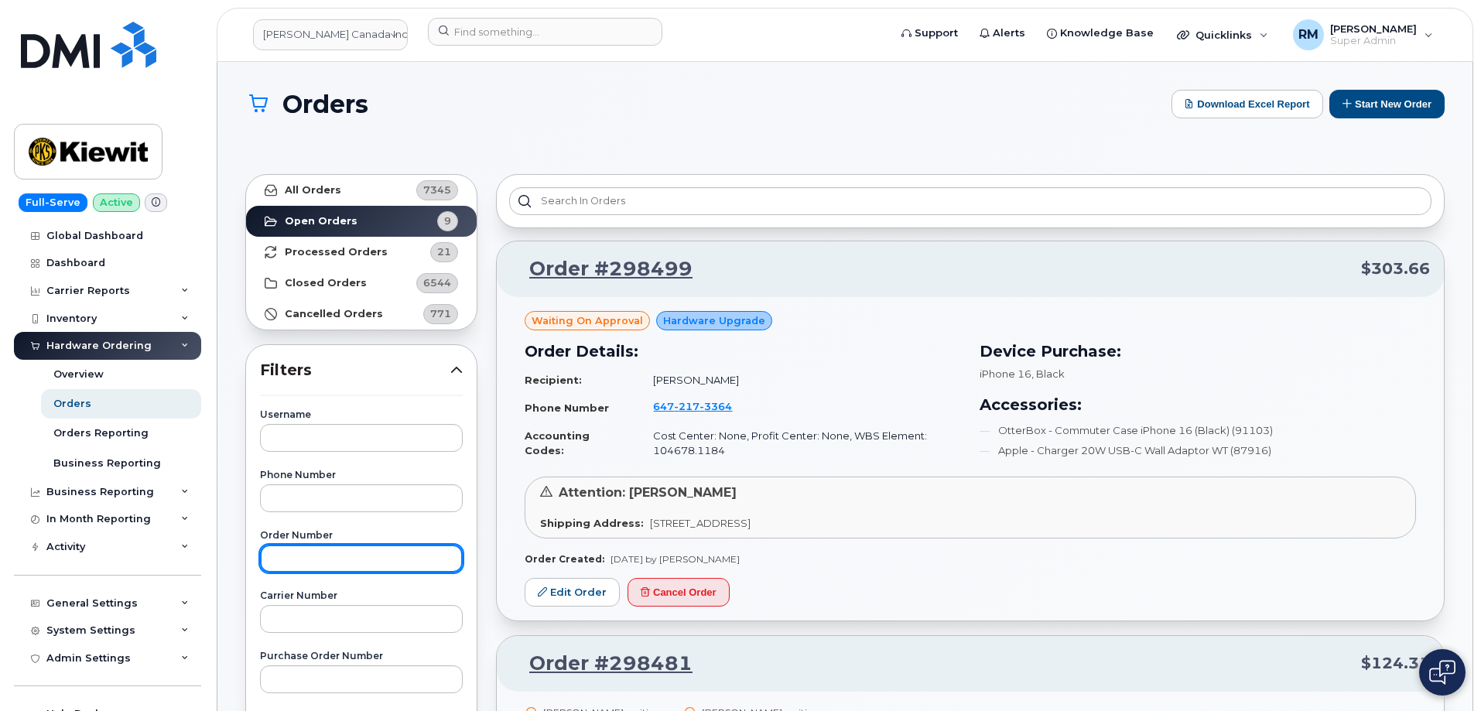
click at [310, 557] on input "text" at bounding box center [361, 559] width 203 height 28
paste input "298499"
type input "298499"
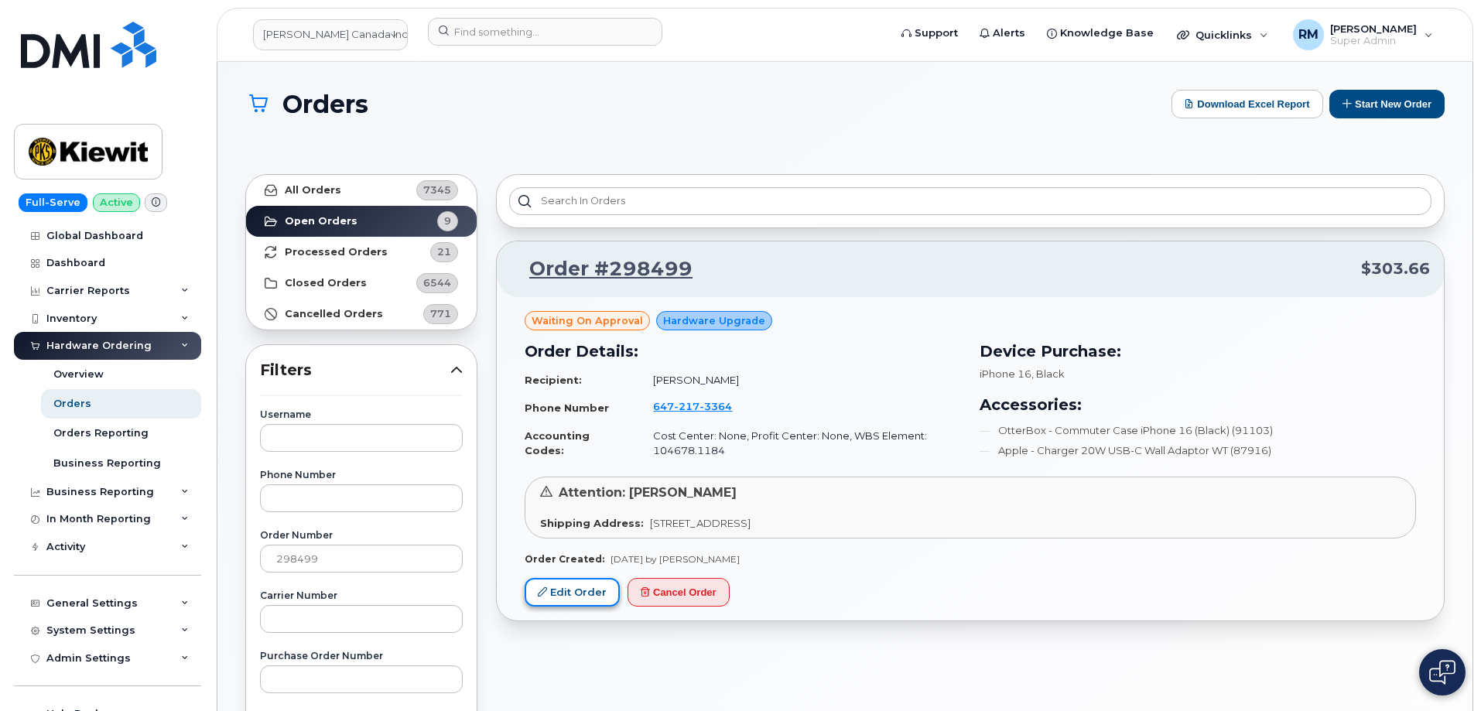
click at [576, 578] on link "Edit Order" at bounding box center [572, 592] width 95 height 29
click at [573, 596] on link "Edit Order" at bounding box center [572, 592] width 95 height 29
click at [566, 596] on link "Edit Order" at bounding box center [572, 592] width 95 height 29
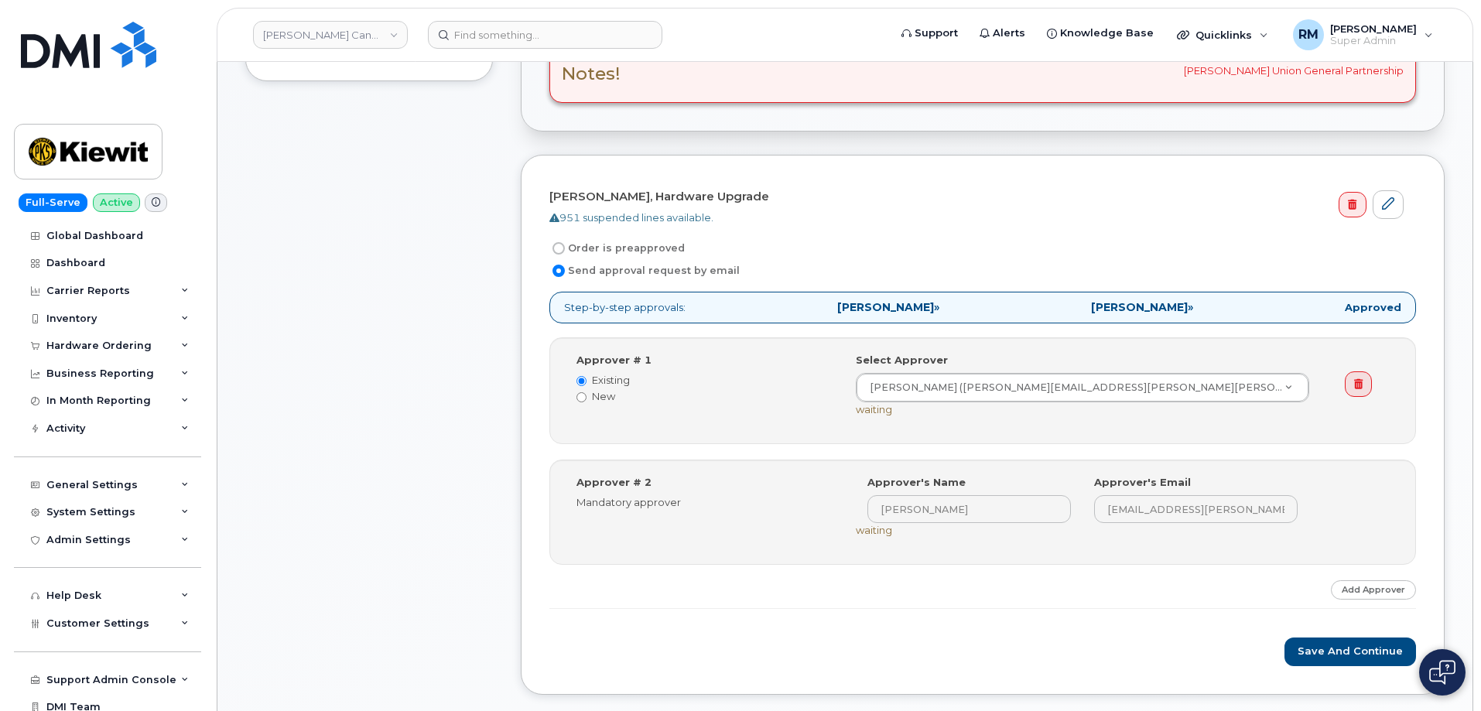
scroll to position [464, 0]
click at [409, 408] on div "Item #1 Waiting On Approval $268.73 Hardware Upgrade [PERSON_NAME] [PHONE_NUMBE…" at bounding box center [369, 242] width 248 height 949
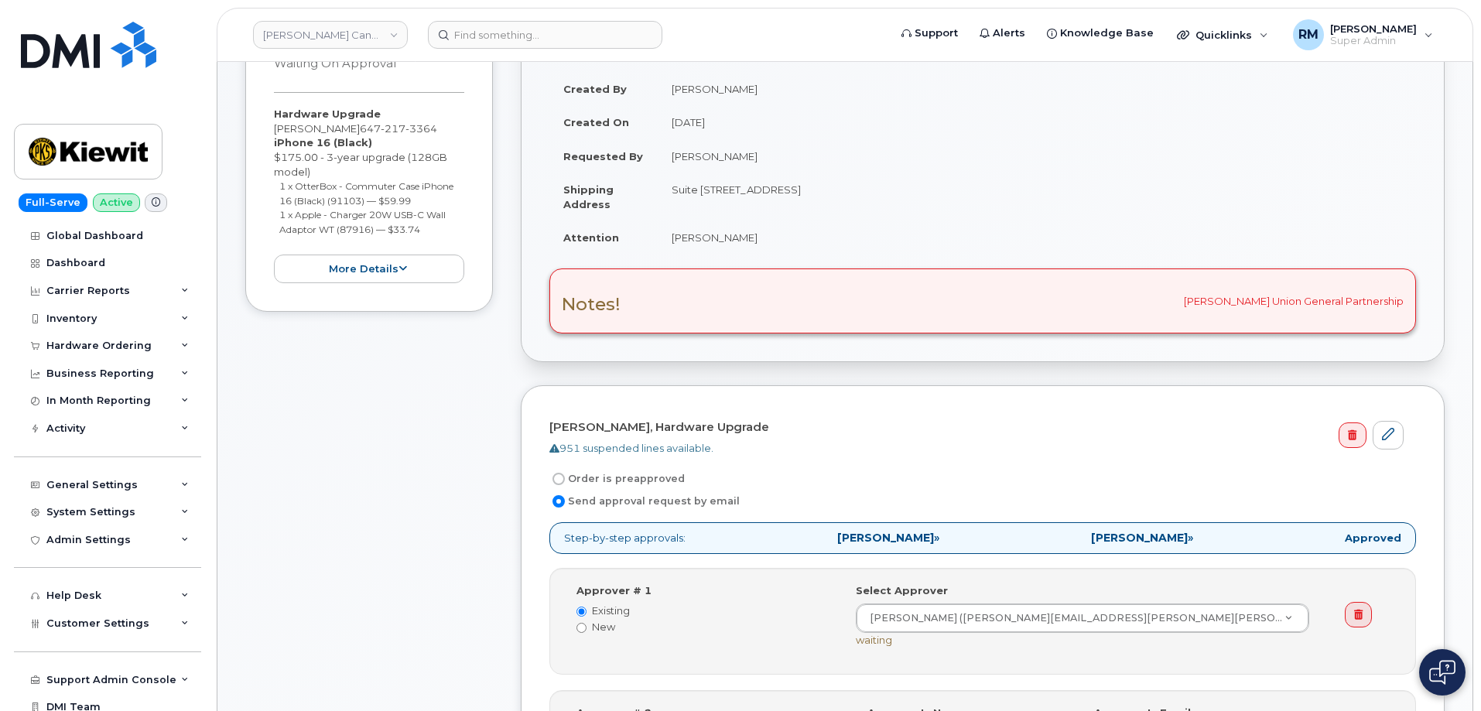
scroll to position [0, 0]
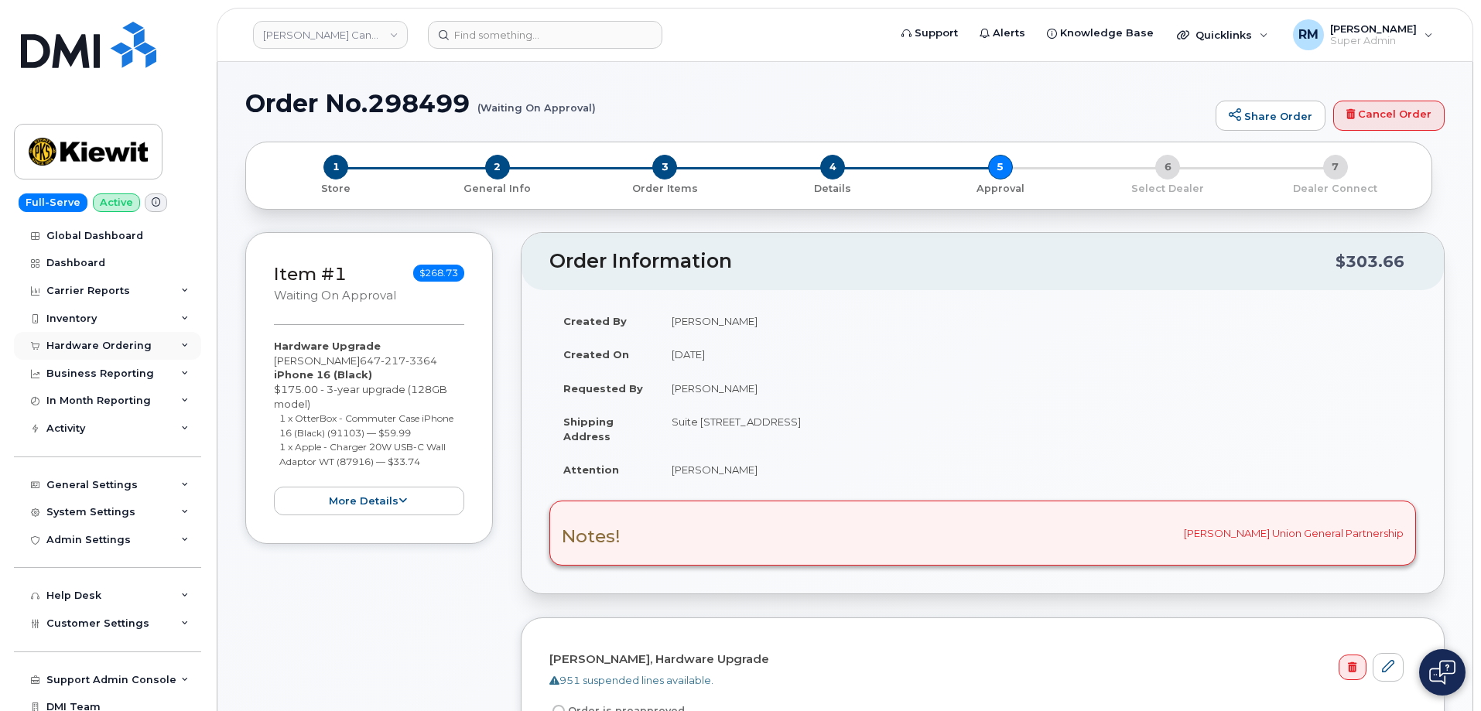
click at [73, 345] on div "Hardware Ordering" at bounding box center [98, 346] width 105 height 12
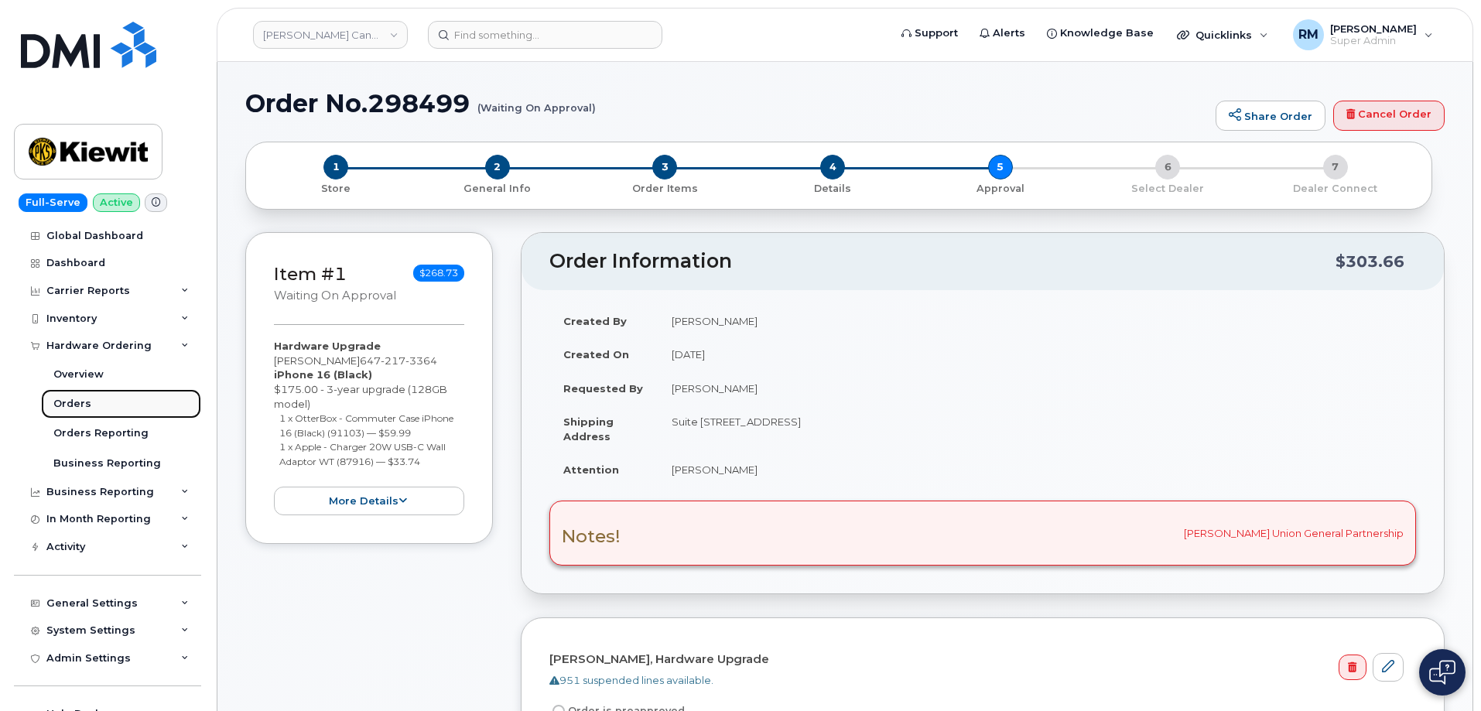
click at [77, 400] on div "Orders" at bounding box center [72, 404] width 38 height 14
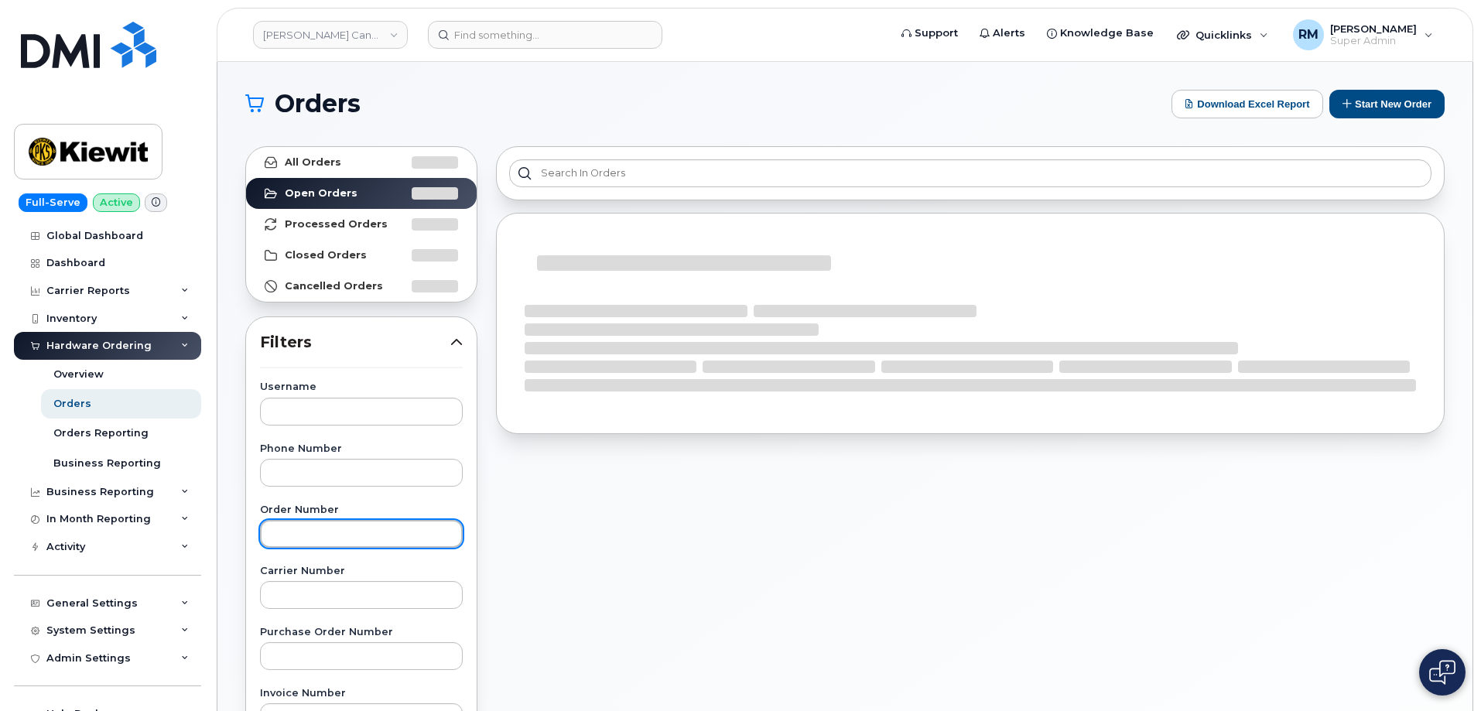
click at [299, 536] on input "text" at bounding box center [361, 534] width 203 height 28
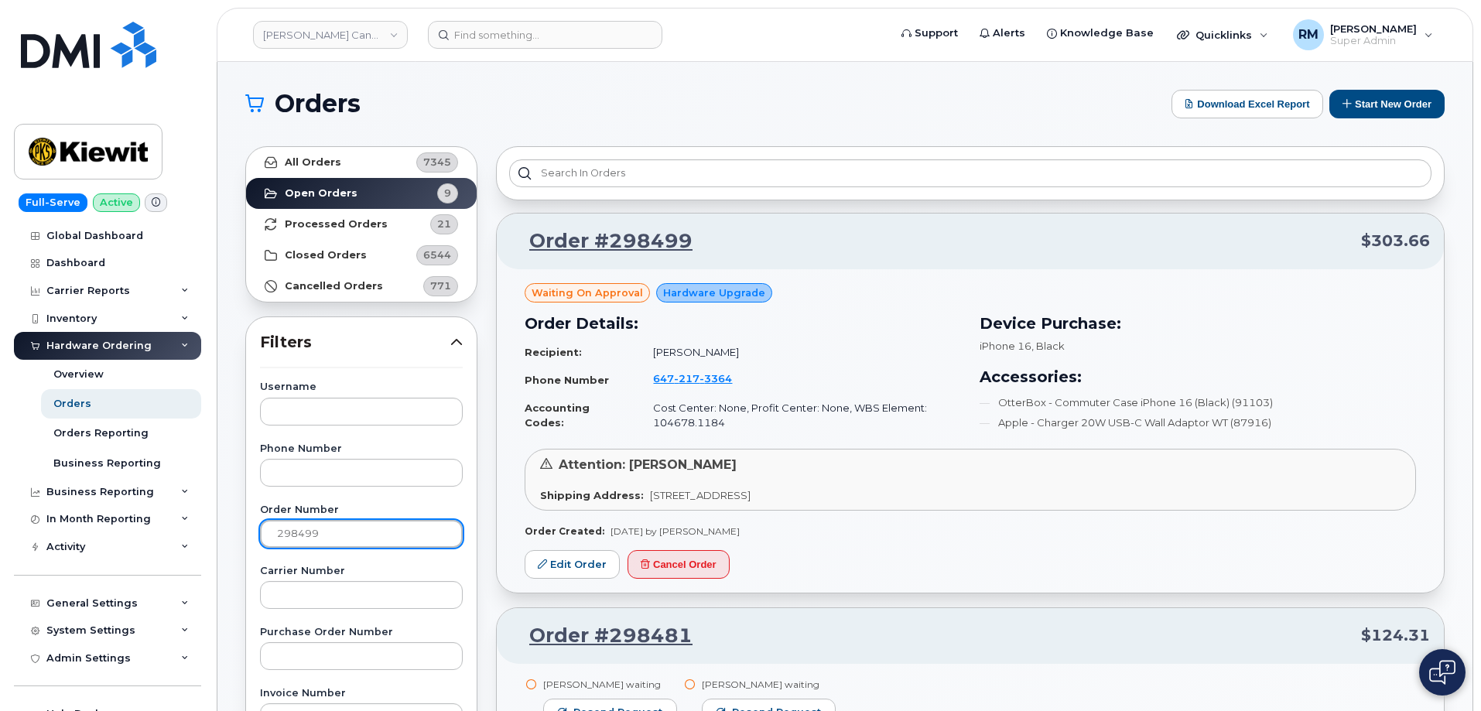
type input "298499"
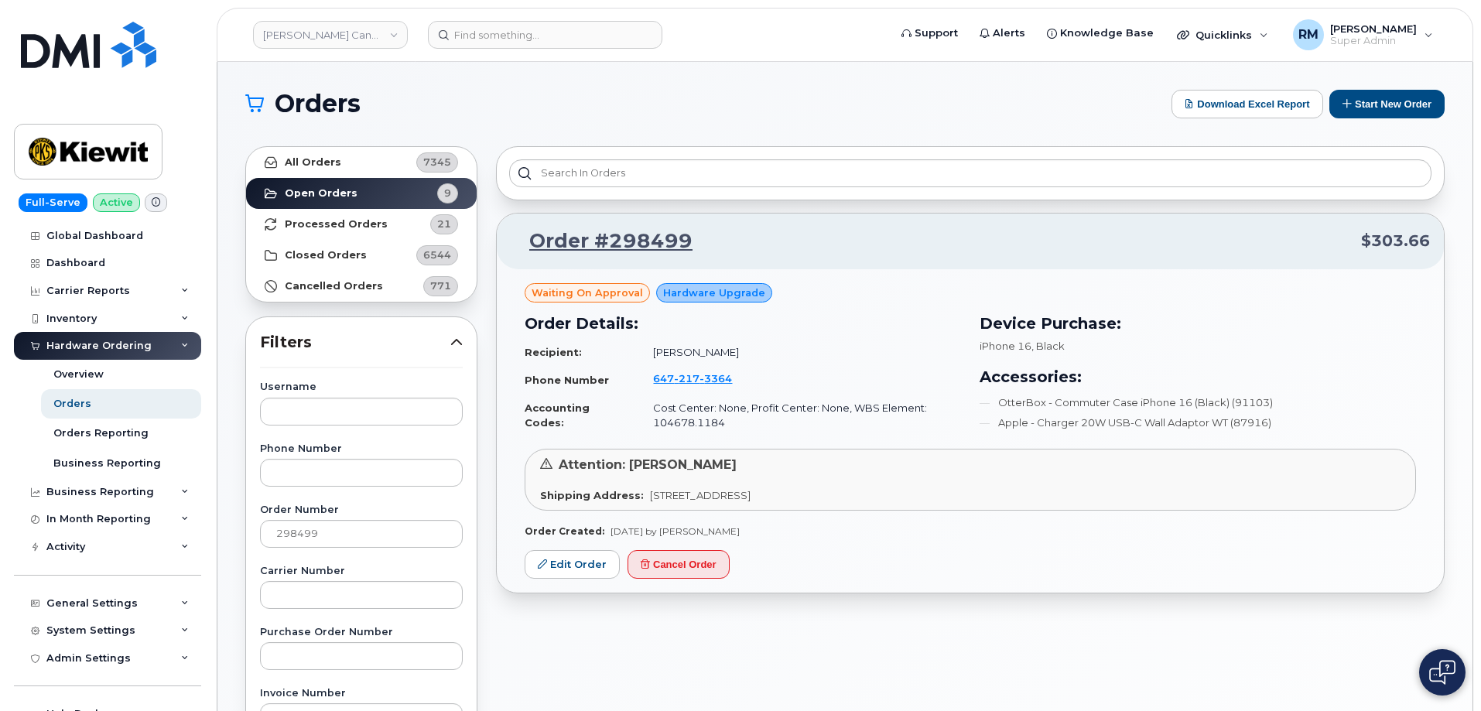
click at [224, 120] on div "Orders Download Excel Report Start New Order All Orders 7345 Open Orders 9 Proc…" at bounding box center [844, 652] width 1255 height 1181
click at [570, 570] on link "Edit Order" at bounding box center [572, 564] width 95 height 29
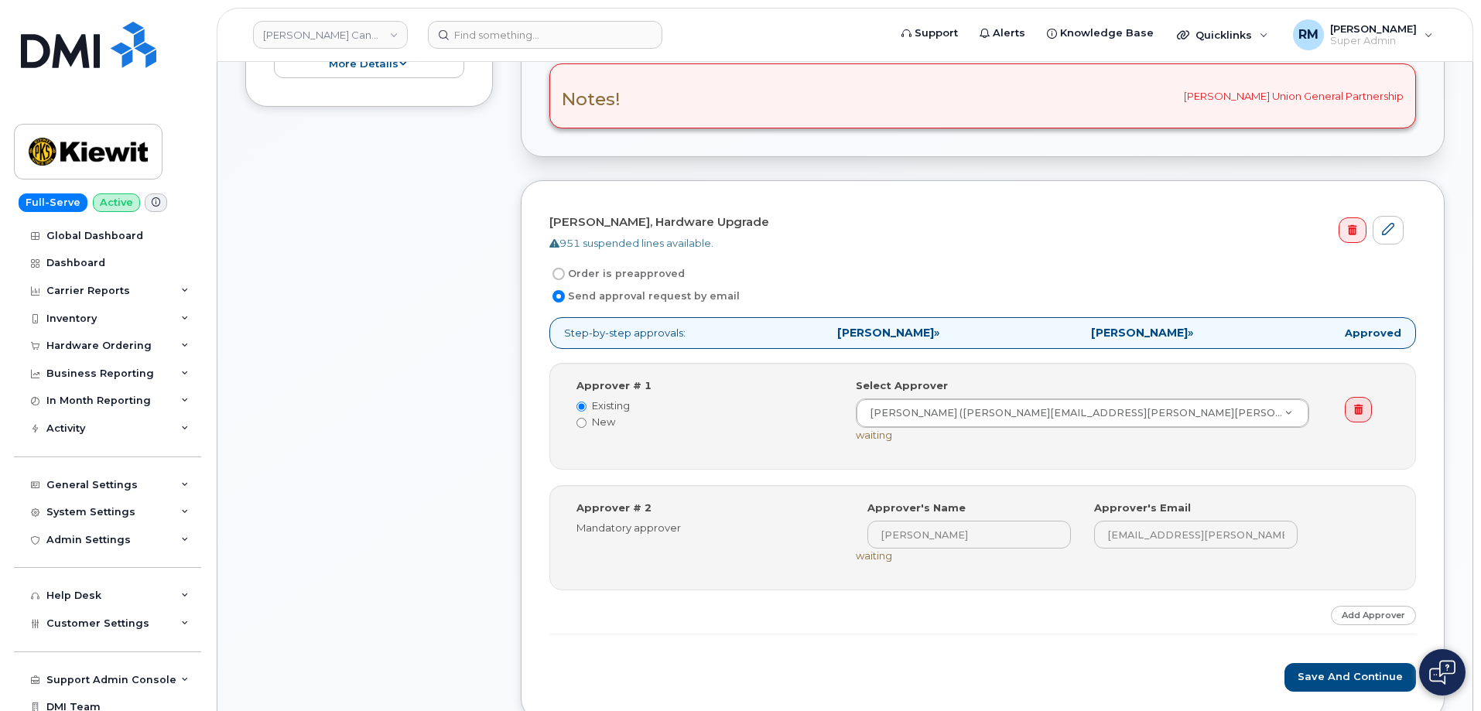
scroll to position [464, 0]
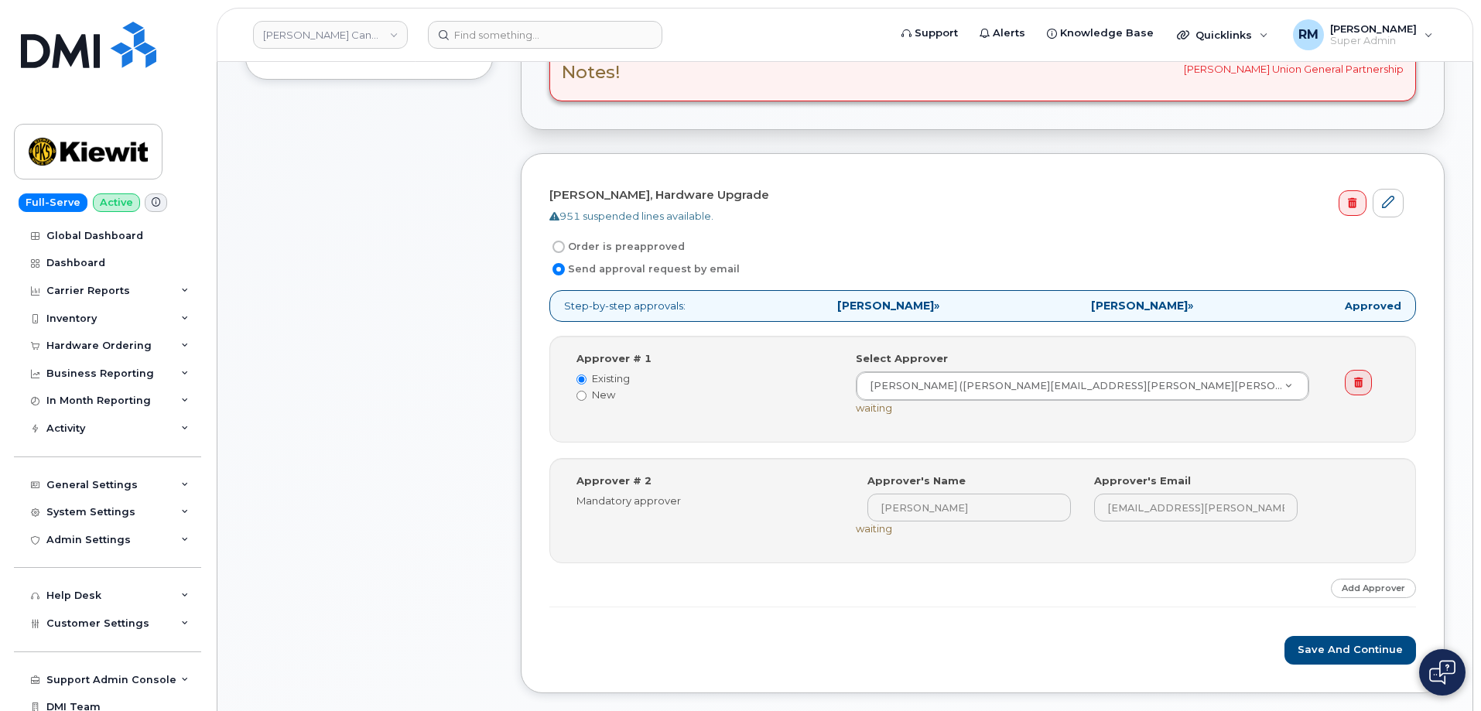
click at [293, 411] on div "Item #1 Waiting On Approval $268.73 Hardware Upgrade [PERSON_NAME] [PHONE_NUMBE…" at bounding box center [369, 242] width 248 height 949
click at [1329, 645] on button "Save and Continue" at bounding box center [1351, 650] width 132 height 29
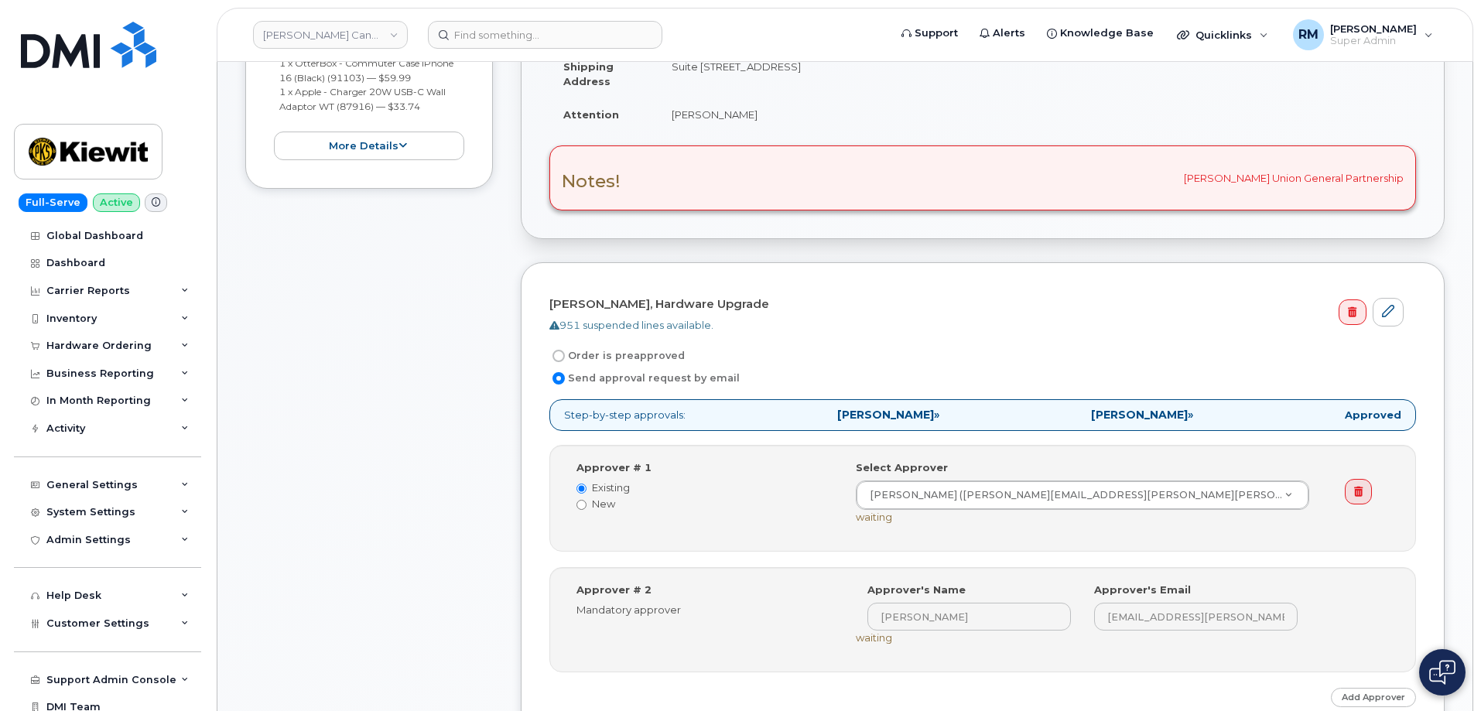
scroll to position [0, 0]
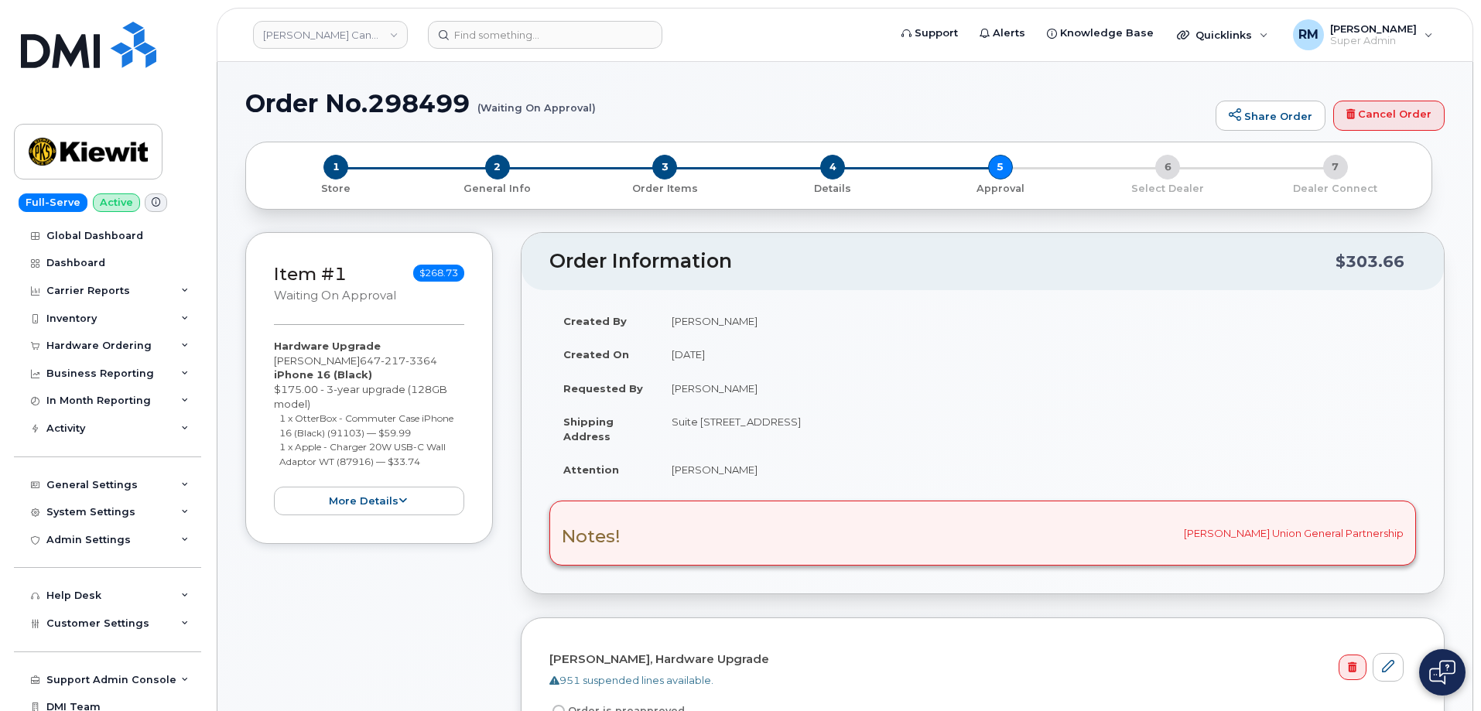
click at [433, 91] on h1 "Order No.298499 (Waiting On Approval)" at bounding box center [726, 103] width 963 height 27
copy h1 "298499"
drag, startPoint x: 258, startPoint y: 657, endPoint x: 270, endPoint y: 686, distance: 31.9
click at [258, 657] on div "Item #1 Waiting On Approval $268.73 Hardware Upgrade Alex Savides 647 217 3364 …" at bounding box center [369, 713] width 248 height 963
